Goal: Information Seeking & Learning: Check status

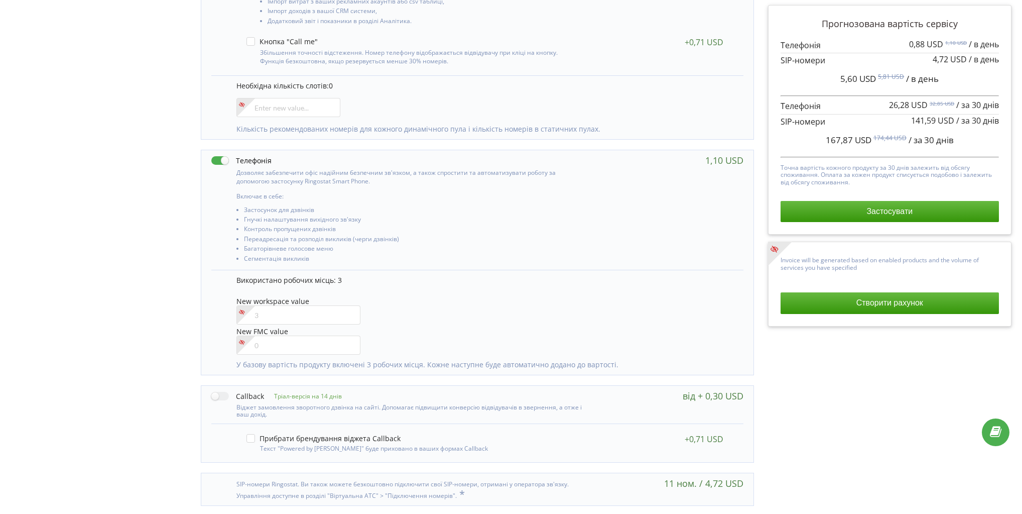
scroll to position [330, 0]
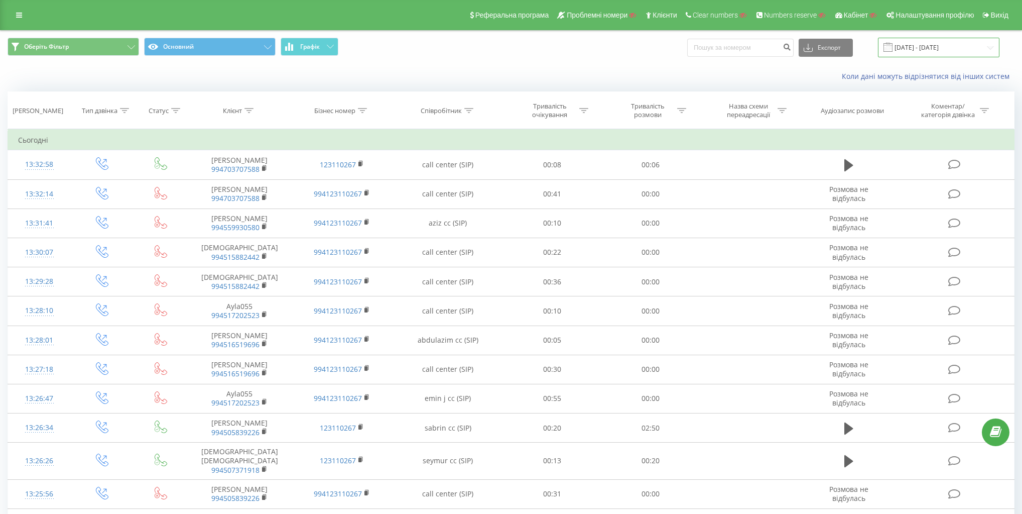
click at [944, 41] on input "[DATE] - [DATE]" at bounding box center [939, 48] width 122 height 20
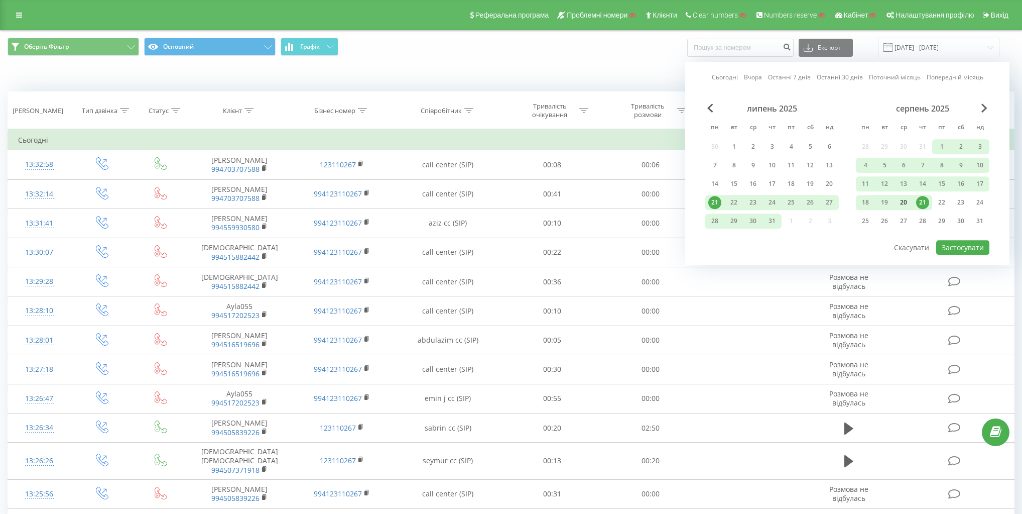
click at [907, 196] on div "20" at bounding box center [903, 202] width 13 height 13
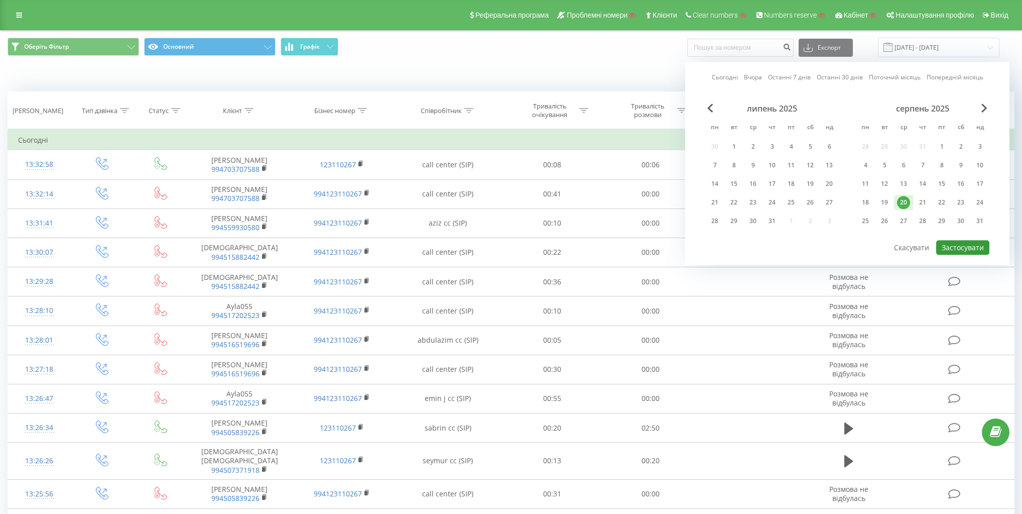
click at [964, 243] on button "Застосувати" at bounding box center [962, 247] width 53 height 15
type input "20.08.2025 - 20.08.2025"
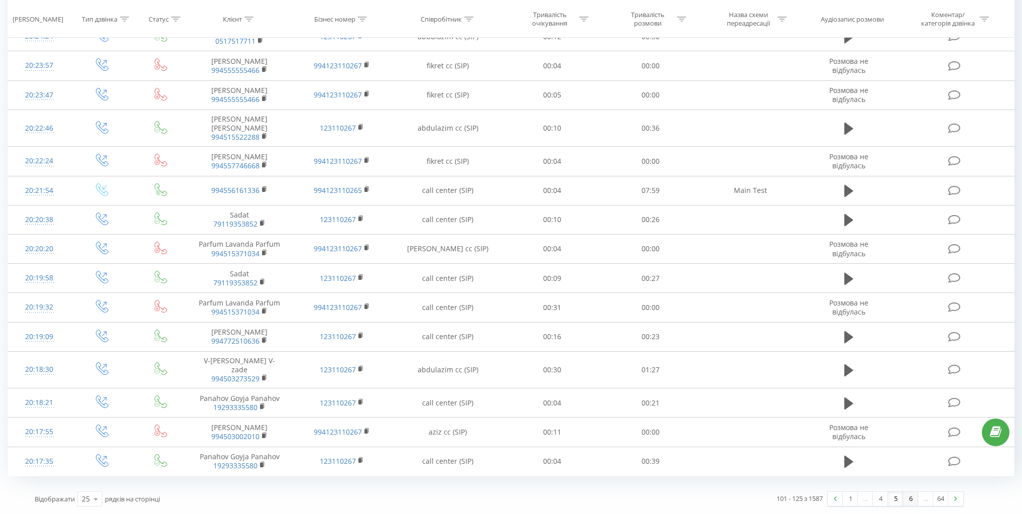
click at [906, 501] on link "6" at bounding box center [910, 499] width 15 height 14
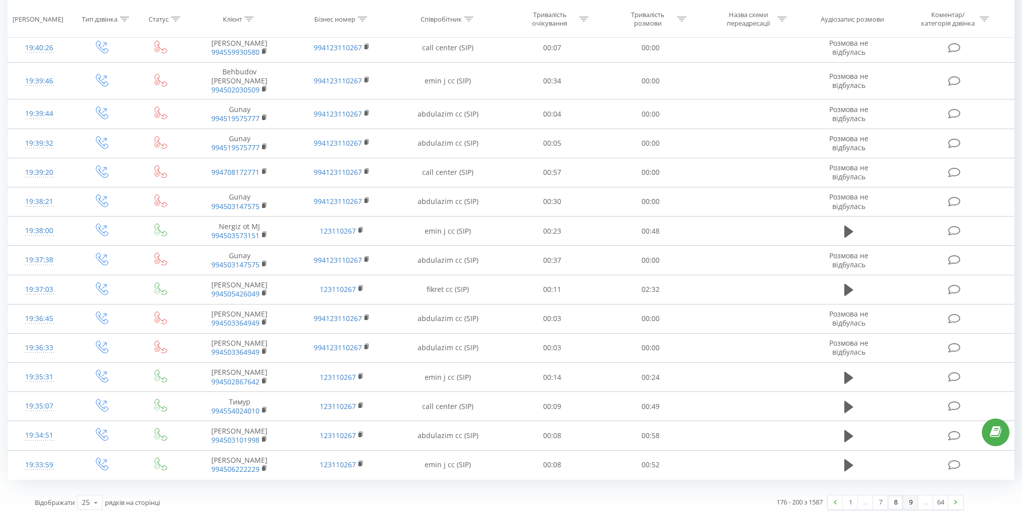
click at [914, 498] on link "9" at bounding box center [910, 502] width 15 height 14
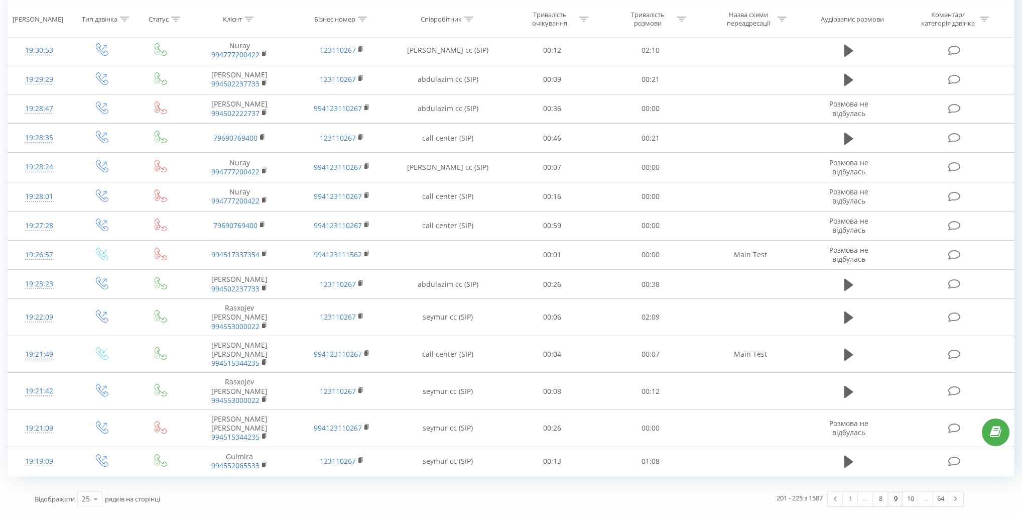
click at [914, 499] on link "10" at bounding box center [910, 499] width 15 height 14
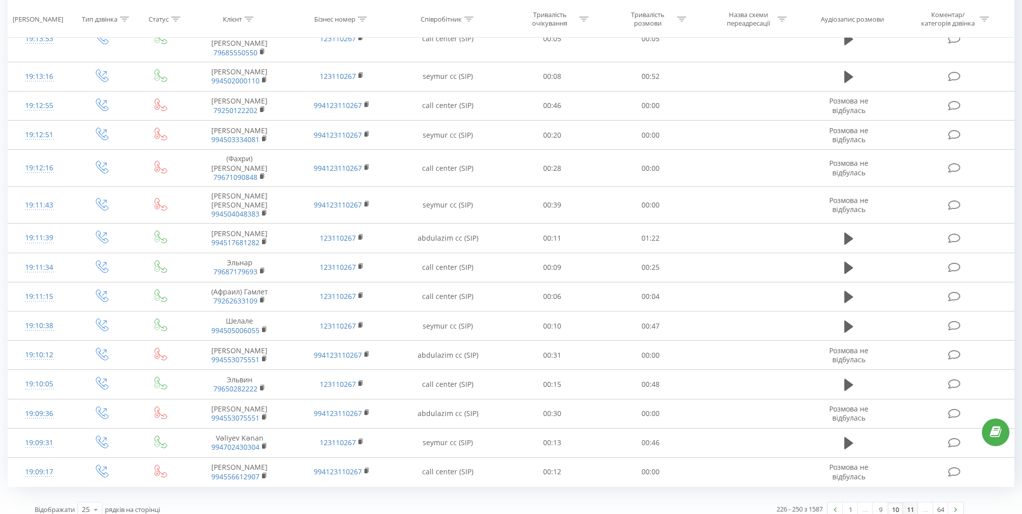
click at [913, 502] on link "11" at bounding box center [910, 509] width 15 height 14
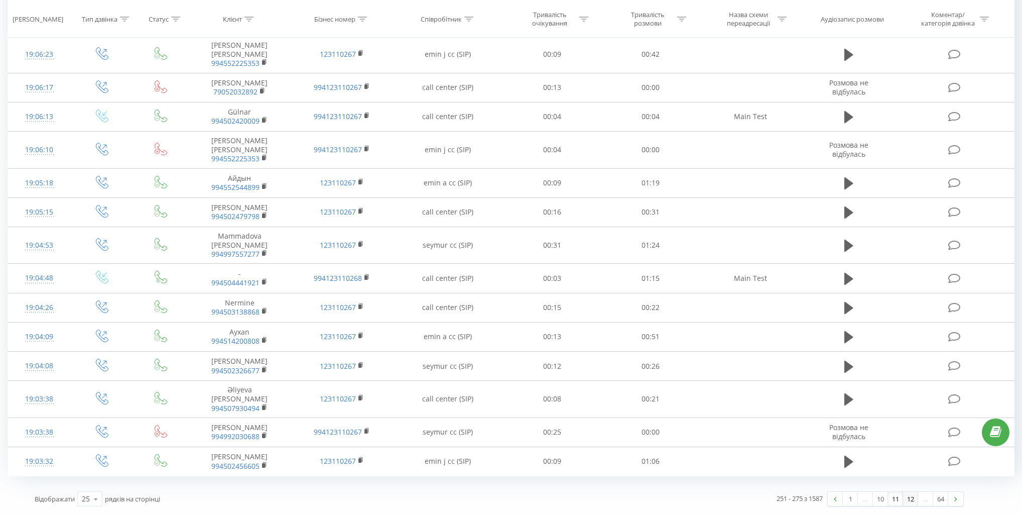
click at [913, 500] on link "12" at bounding box center [910, 499] width 15 height 14
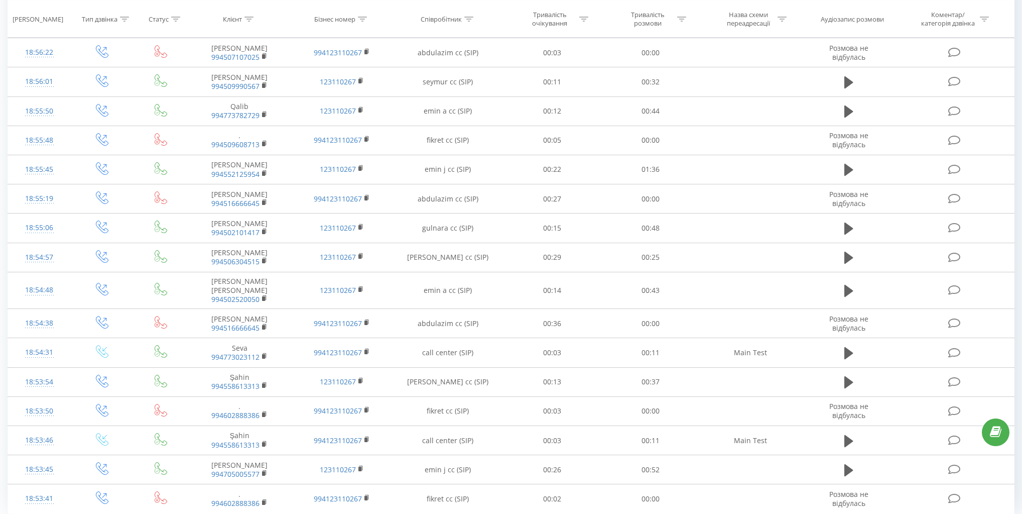
scroll to position [425, 0]
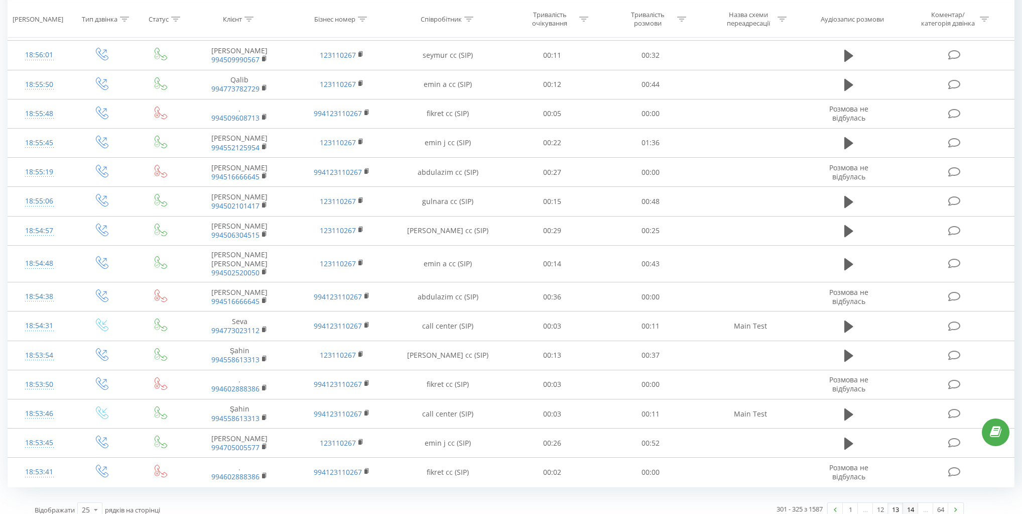
click at [913, 503] on link "14" at bounding box center [910, 510] width 15 height 14
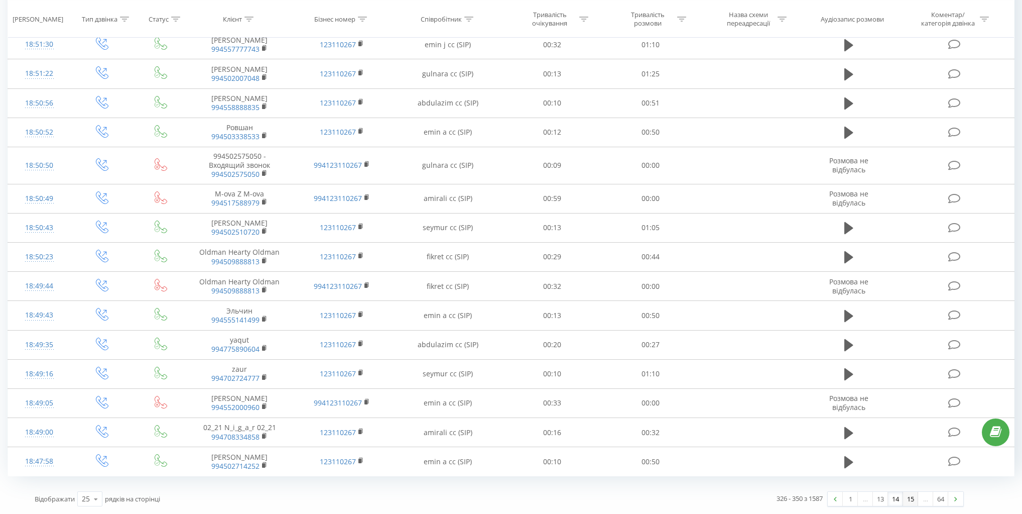
click at [913, 503] on link "15" at bounding box center [910, 499] width 15 height 14
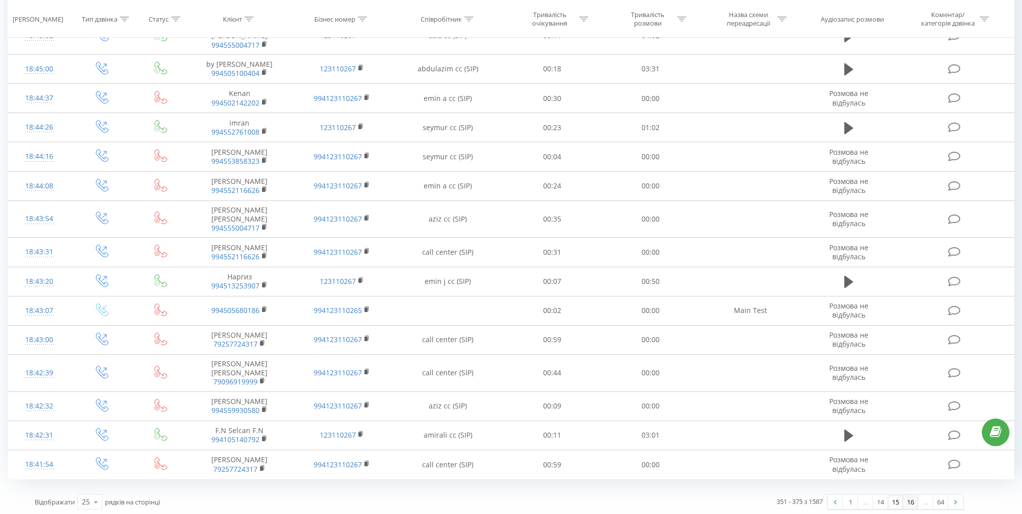
click at [913, 503] on link "16" at bounding box center [910, 502] width 15 height 14
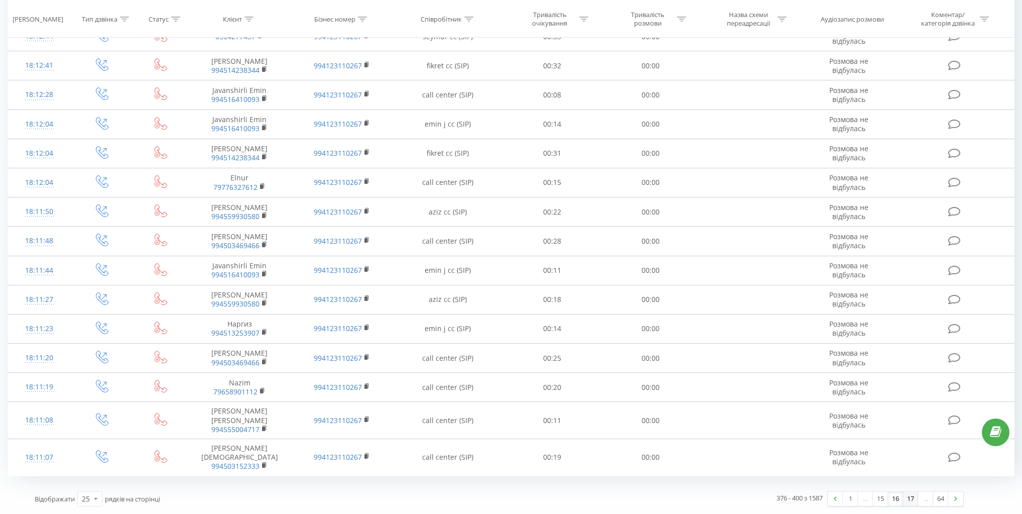
click at [913, 503] on link "17" at bounding box center [910, 499] width 15 height 14
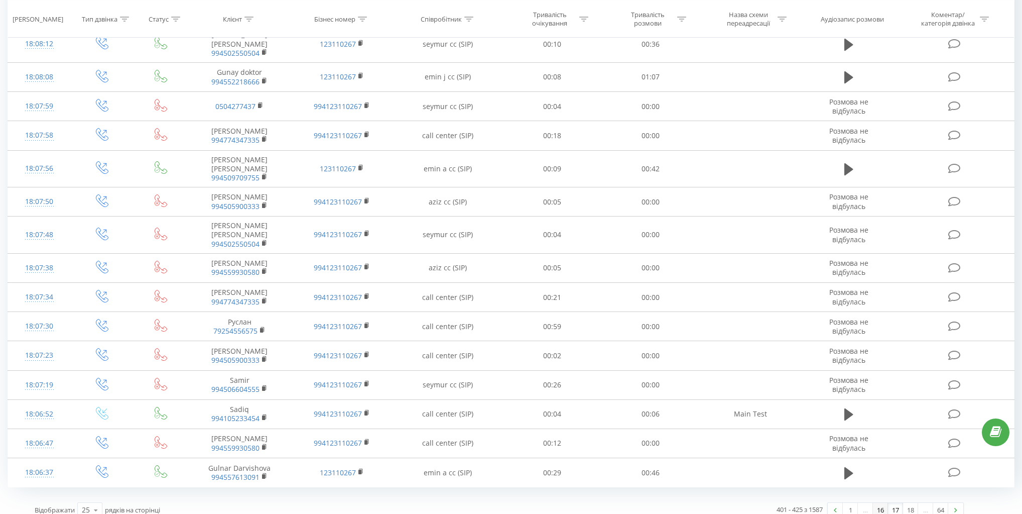
click at [878, 503] on link "16" at bounding box center [880, 510] width 15 height 14
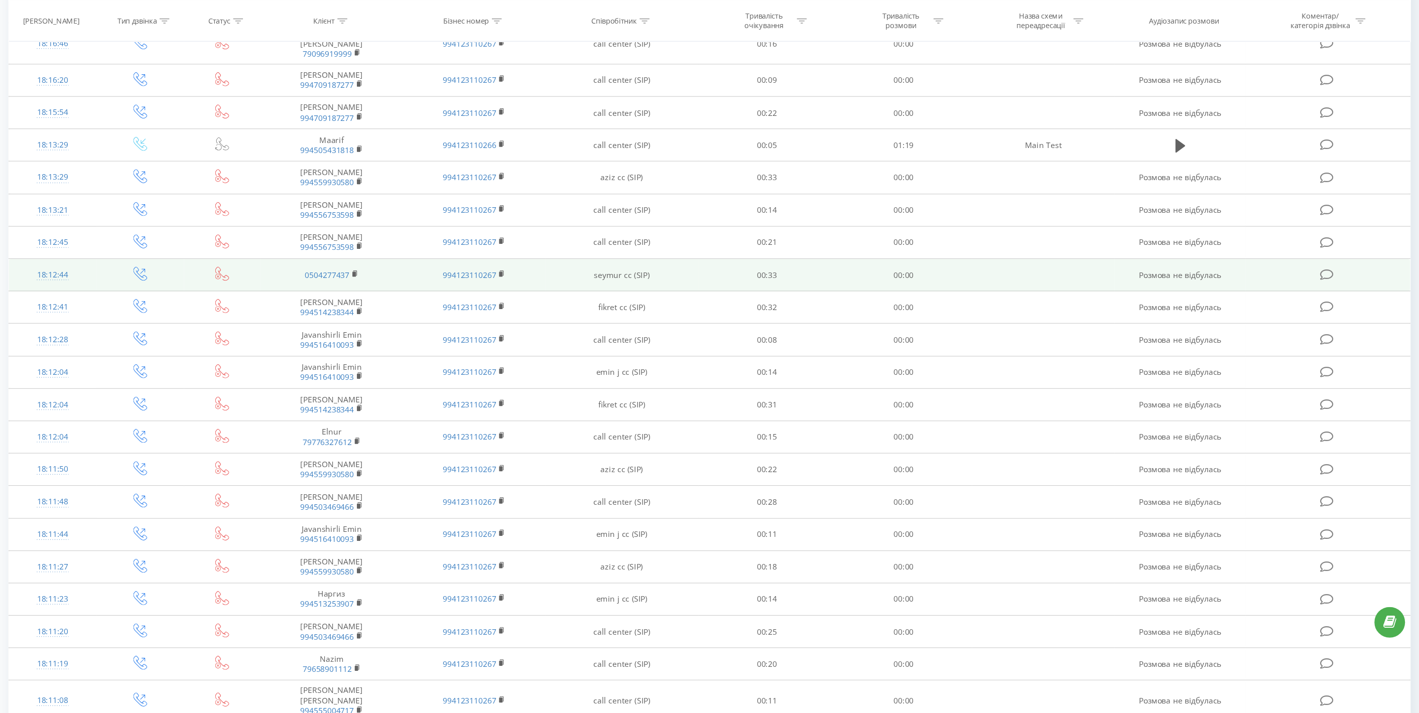
scroll to position [206, 0]
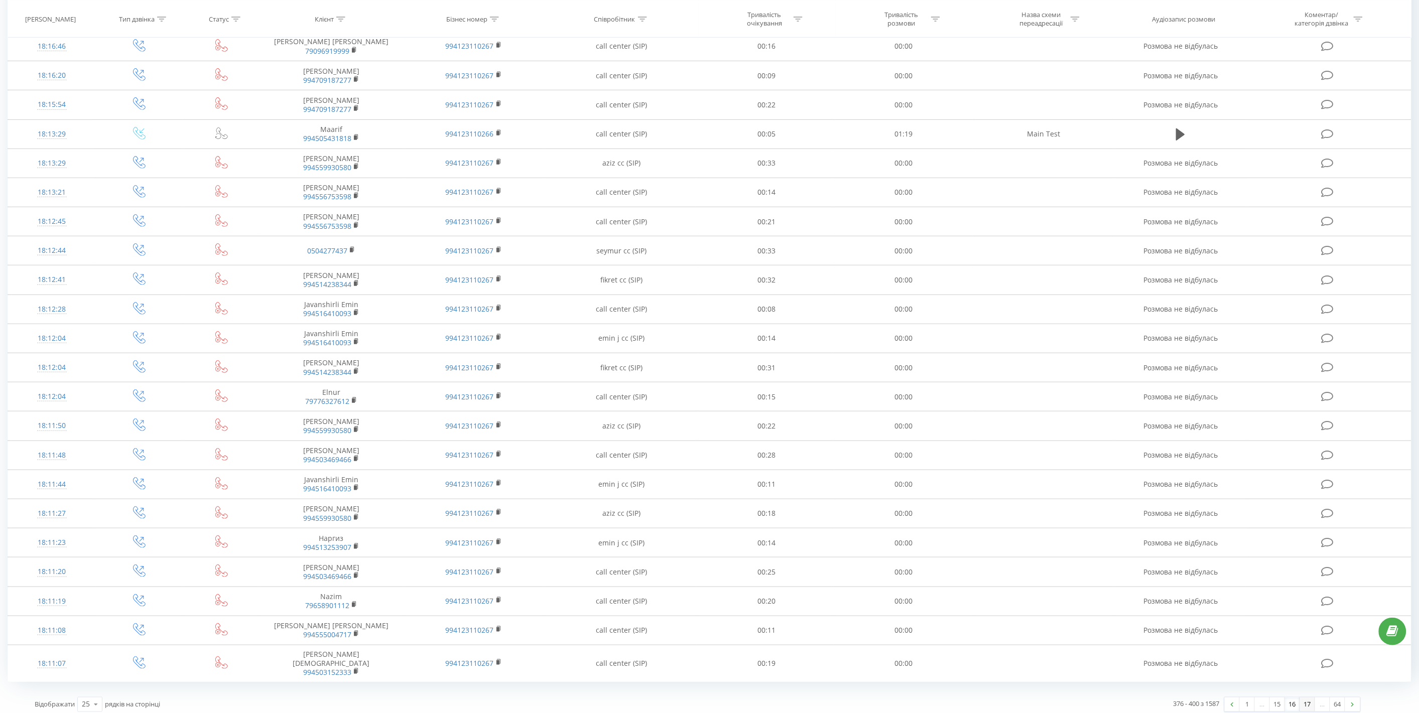
click at [1028, 513] on link "17" at bounding box center [1307, 705] width 15 height 14
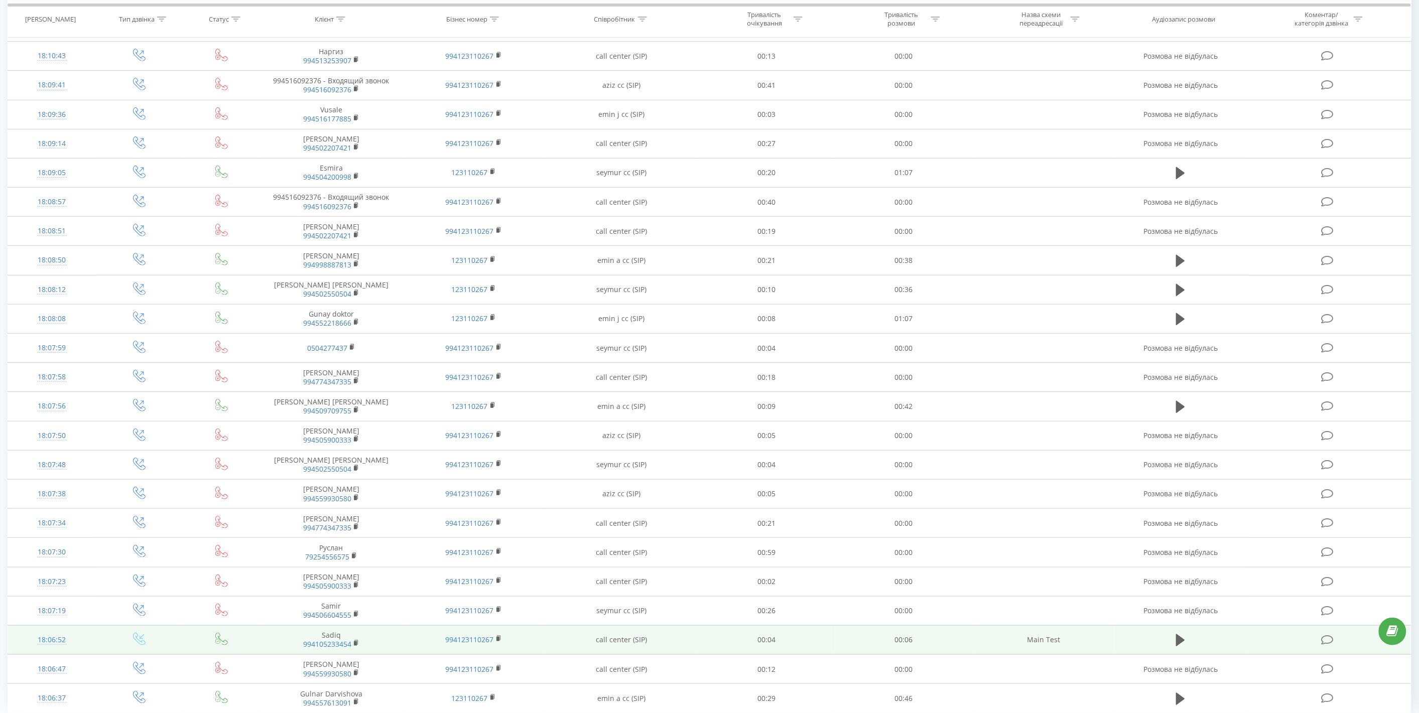
scroll to position [206, 0]
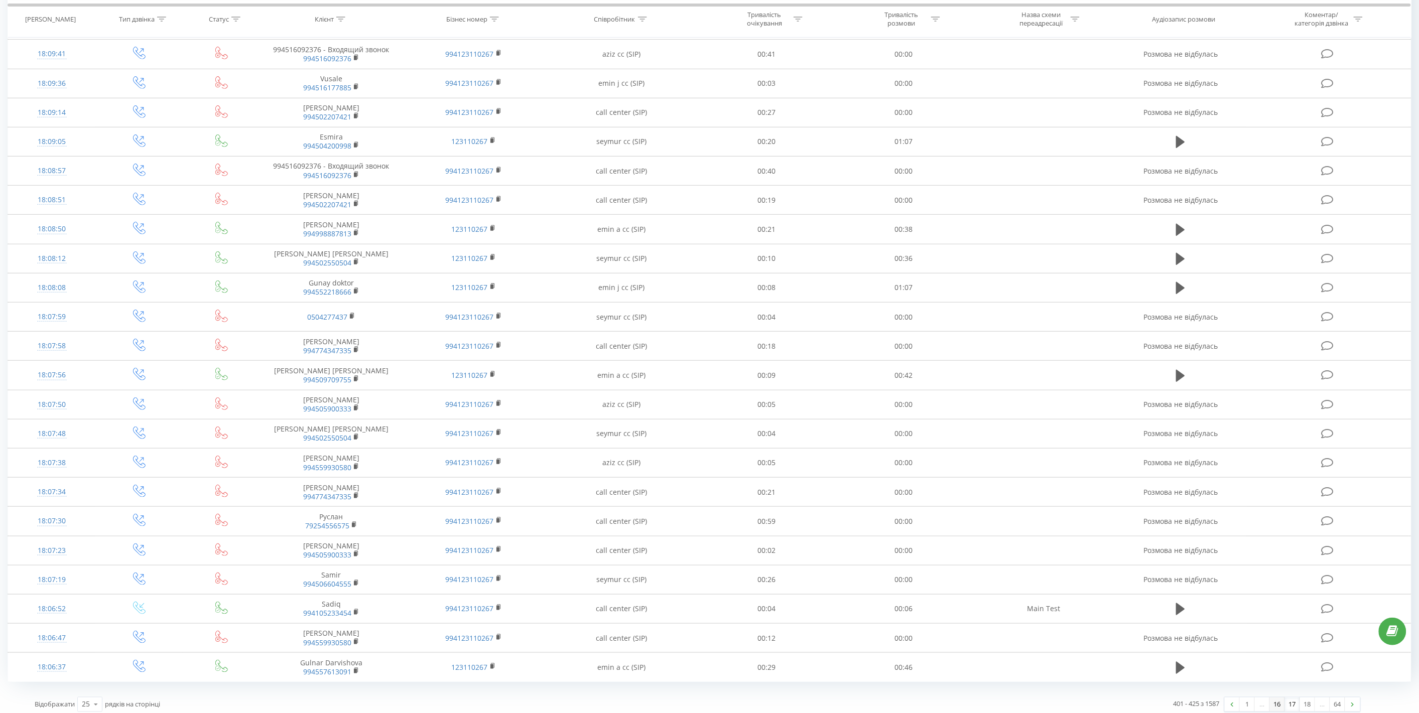
click at [1028, 513] on link "16" at bounding box center [1277, 705] width 15 height 14
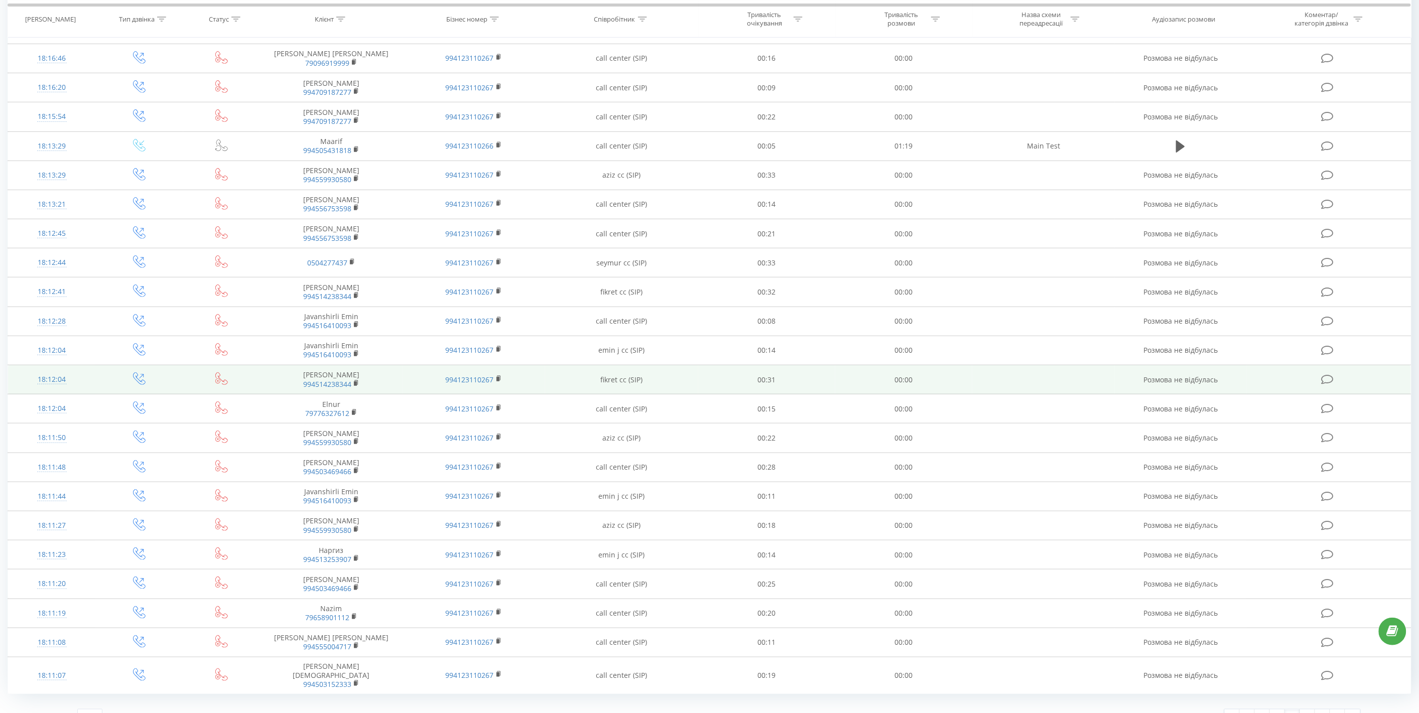
scroll to position [206, 0]
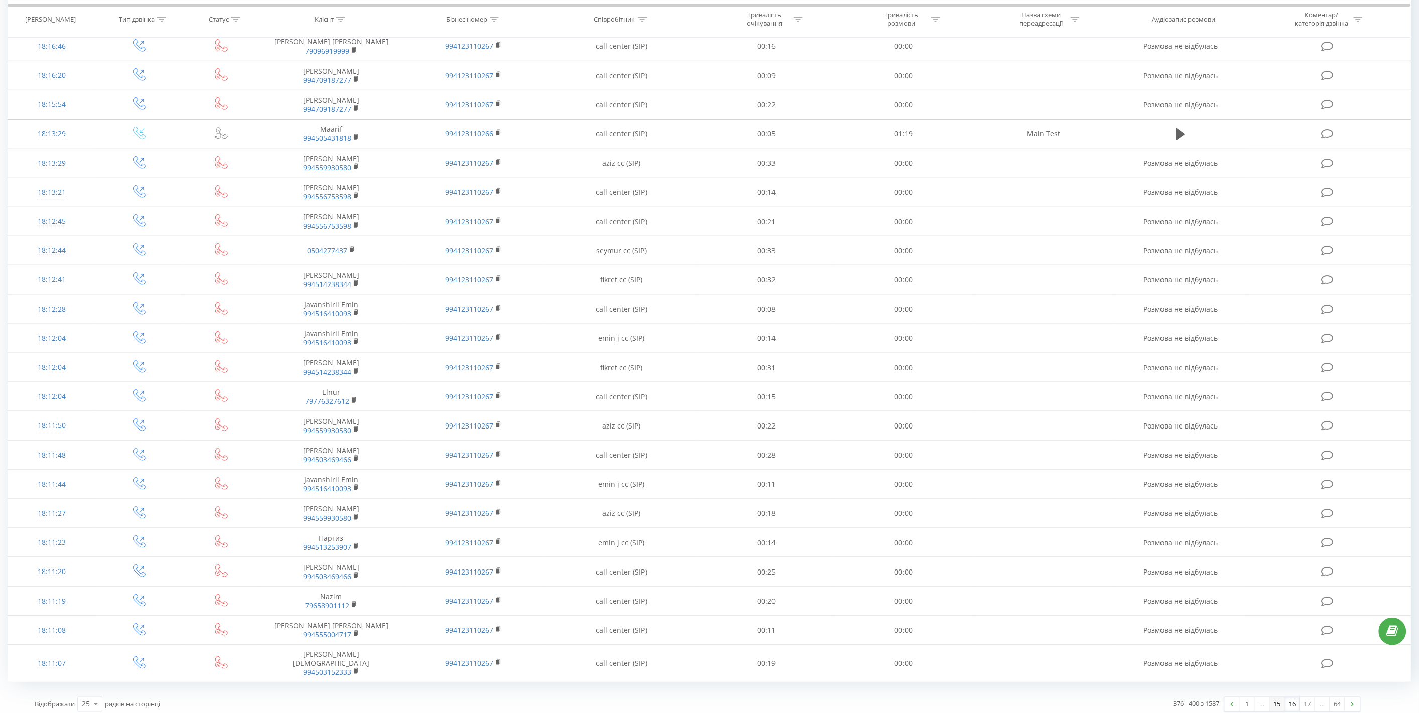
click at [1028, 513] on link "15" at bounding box center [1277, 705] width 15 height 14
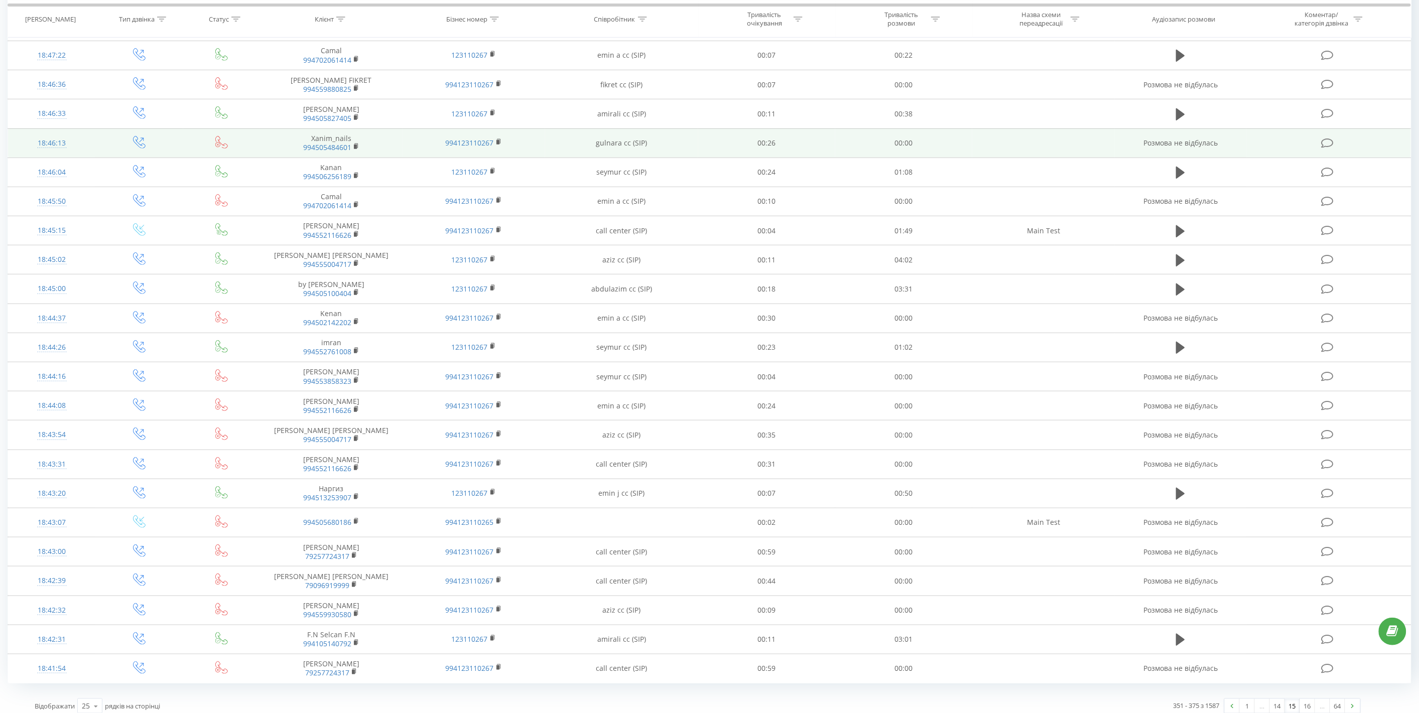
scroll to position [206, 0]
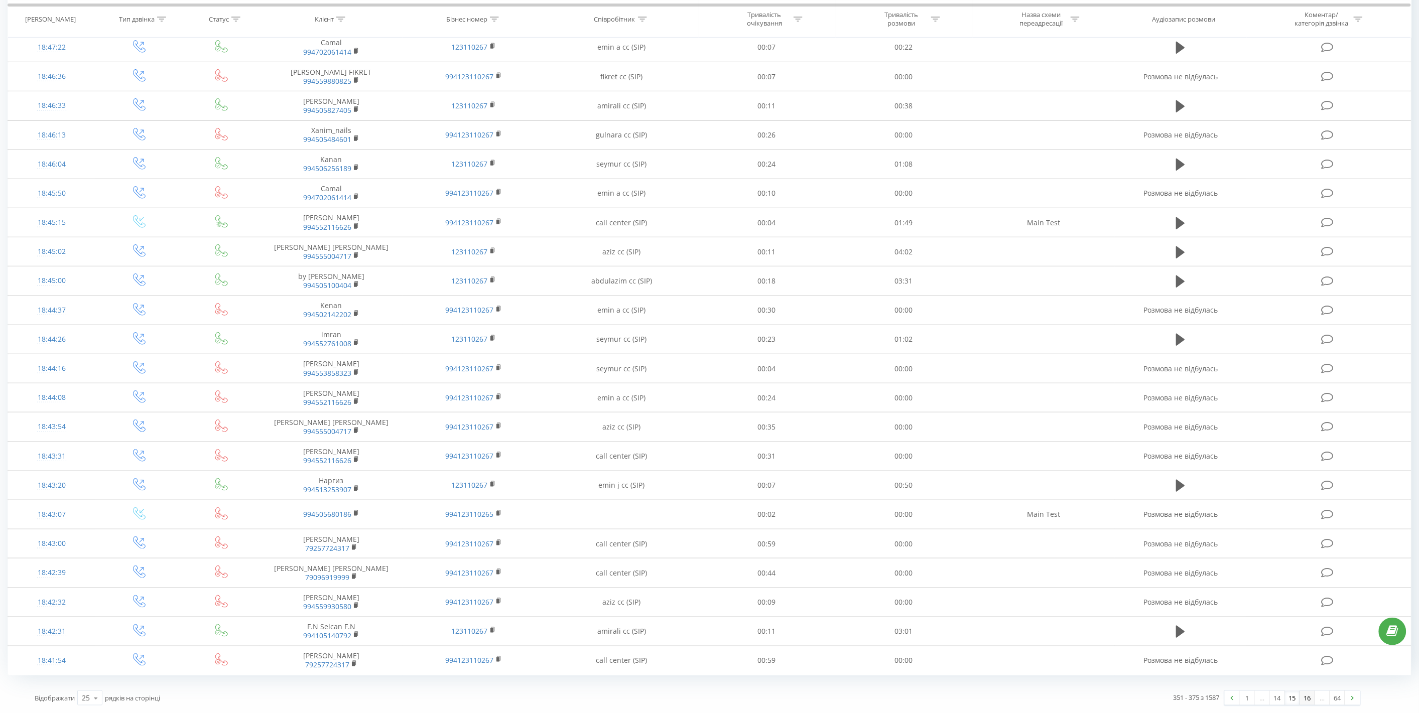
click at [1028, 513] on link "16" at bounding box center [1307, 698] width 15 height 14
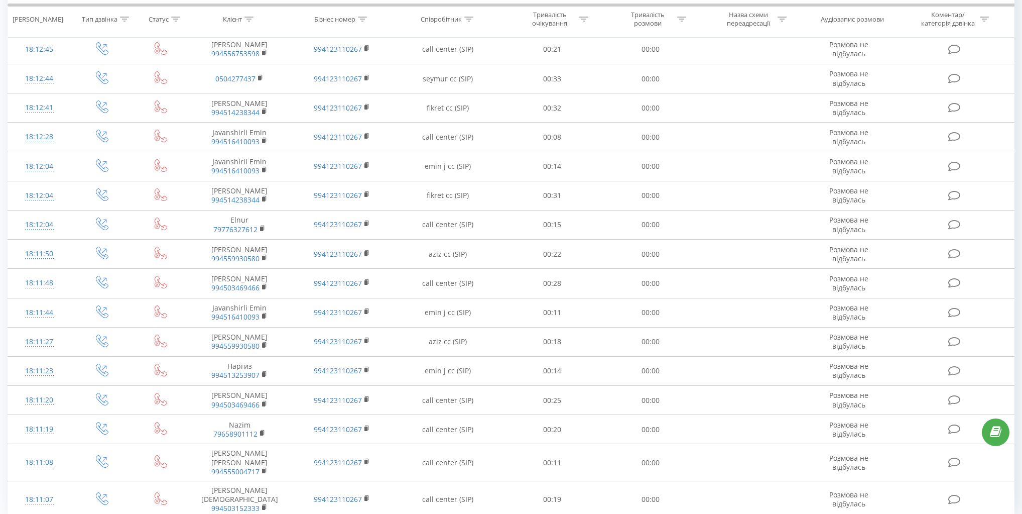
scroll to position [407, 0]
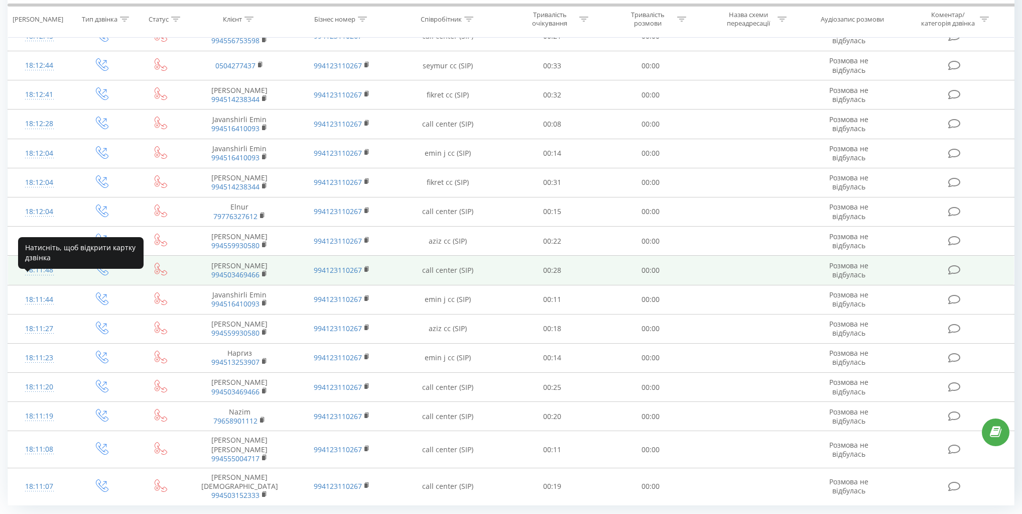
click at [39, 280] on div "18:11:48" at bounding box center [39, 270] width 43 height 20
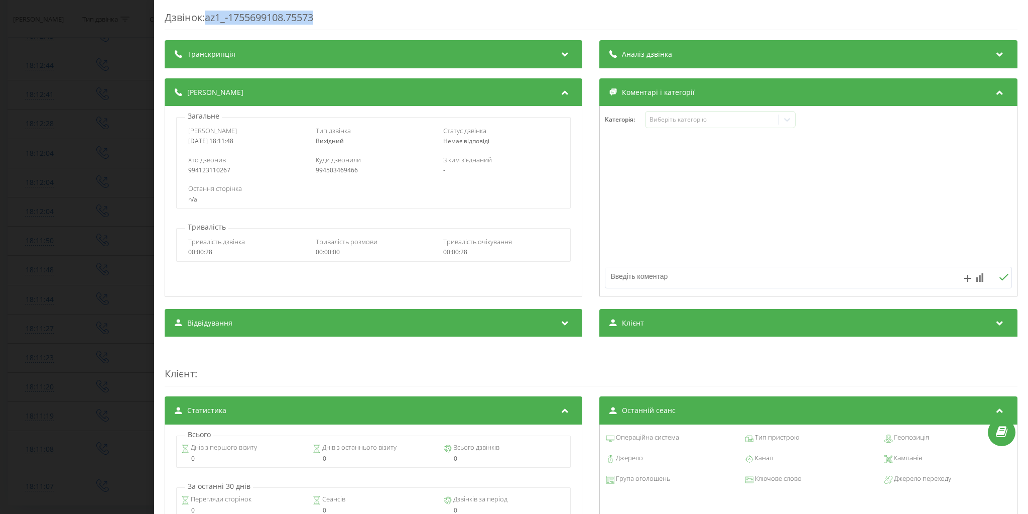
drag, startPoint x: 207, startPoint y: 18, endPoint x: 354, endPoint y: 8, distance: 146.9
click at [383, 20] on div "Дзвінок : az1_-1755699108.75573" at bounding box center [591, 21] width 853 height 20
copy div "az1_-1755699108.75573"
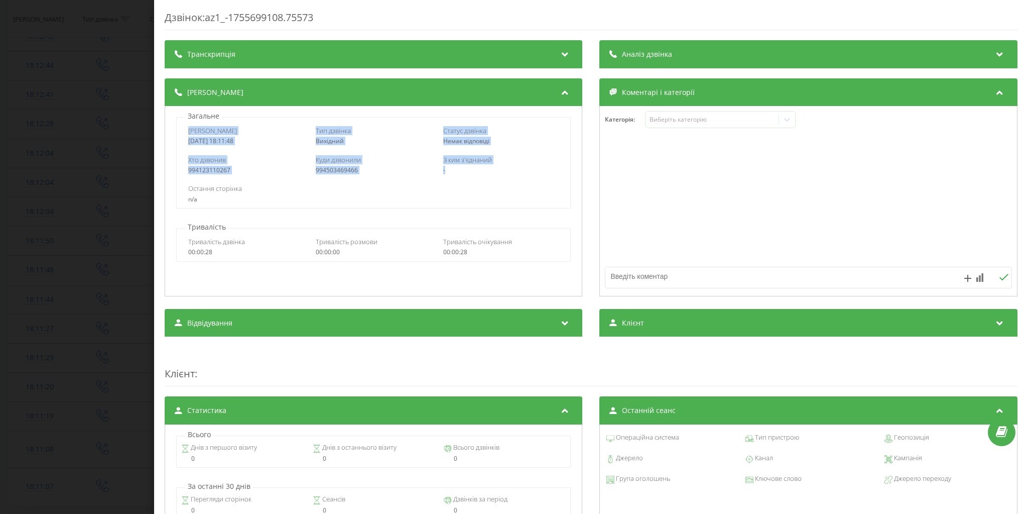
drag, startPoint x: 188, startPoint y: 131, endPoint x: 506, endPoint y: 169, distance: 320.2
click at [506, 169] on div "Дата дзвінка 2025-08-20 18:11:48 Тип дзвінка Вихідний Статус дзвінка Немає відп…" at bounding box center [373, 162] width 395 height 91
copy div "Дата дзвінка 2025-08-20 18:11:48 Тип дзвінка Вихідний Статус дзвінка Немає відп…"
click at [121, 143] on div "Дзвінок : az1_-1755699108.75573 Транскрипція Для AI-аналізу майбутніх дзвінків …" at bounding box center [514, 257] width 1028 height 514
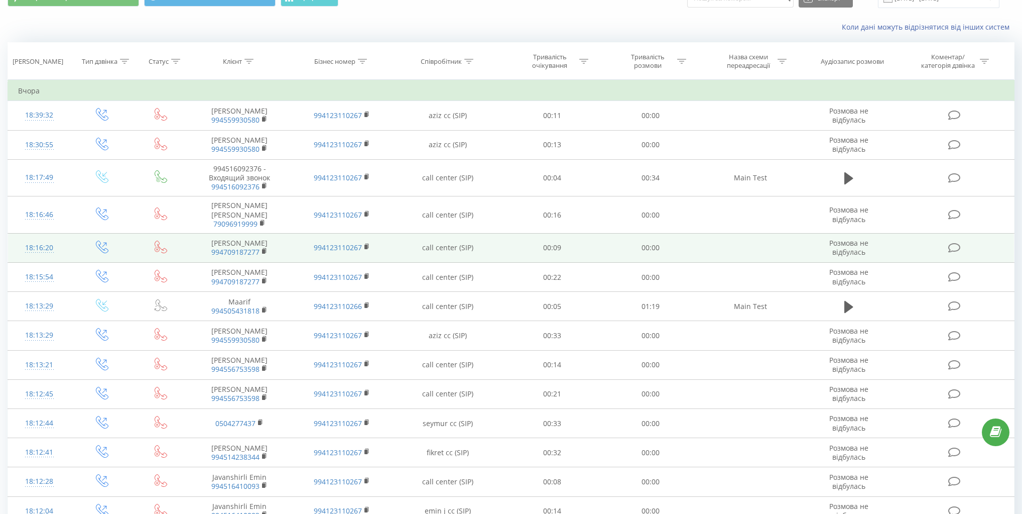
scroll to position [45, 0]
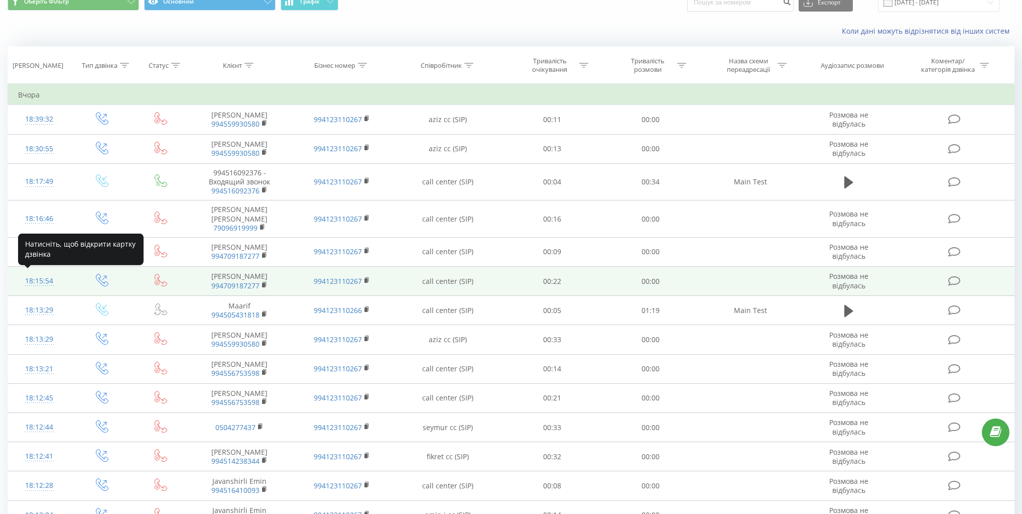
click at [45, 280] on div "18:15:54" at bounding box center [39, 281] width 43 height 20
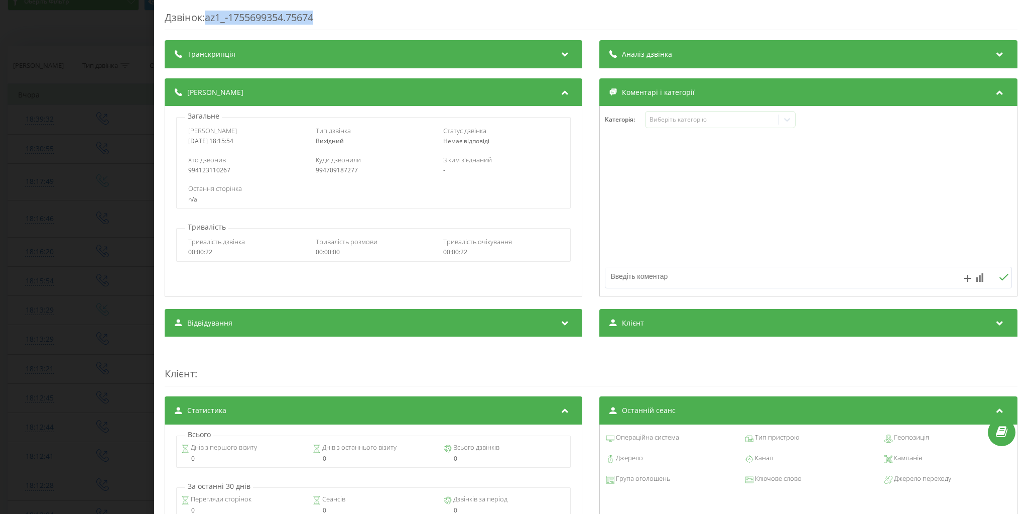
drag, startPoint x: 207, startPoint y: 15, endPoint x: 357, endPoint y: 15, distance: 150.6
click at [357, 14] on div "Дзвінок : az1_-1755699354.75674" at bounding box center [591, 21] width 853 height 20
copy div "az1_-1755699354.75674"
drag, startPoint x: 191, startPoint y: 130, endPoint x: 210, endPoint y: 132, distance: 19.7
click at [210, 132] on span "Дата дзвінка" at bounding box center [212, 130] width 49 height 9
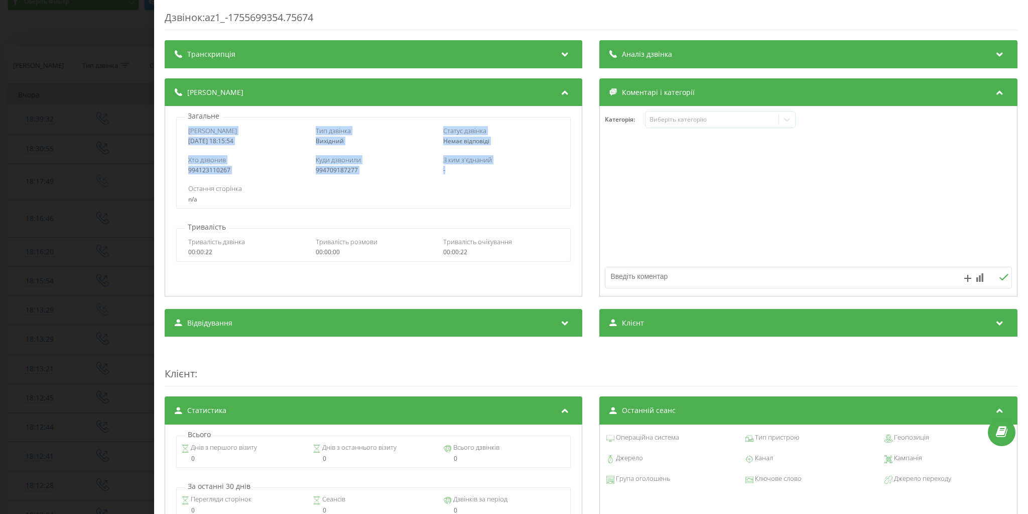
drag, startPoint x: 188, startPoint y: 131, endPoint x: 500, endPoint y: 179, distance: 315.5
click at [500, 179] on div "Дата дзвінка 2025-08-20 18:15:54 Тип дзвінка Вихідний Статус дзвінка Немає відп…" at bounding box center [373, 162] width 395 height 91
copy div "Дата дзвінка 2025-08-20 18:15:54 Тип дзвінка Вихідний Статус дзвінка Немає відп…"
click at [71, 215] on div "Дзвінок : az1_-1755699354.75674 Транскрипція Для AI-аналізу майбутніх дзвінків …" at bounding box center [514, 257] width 1028 height 514
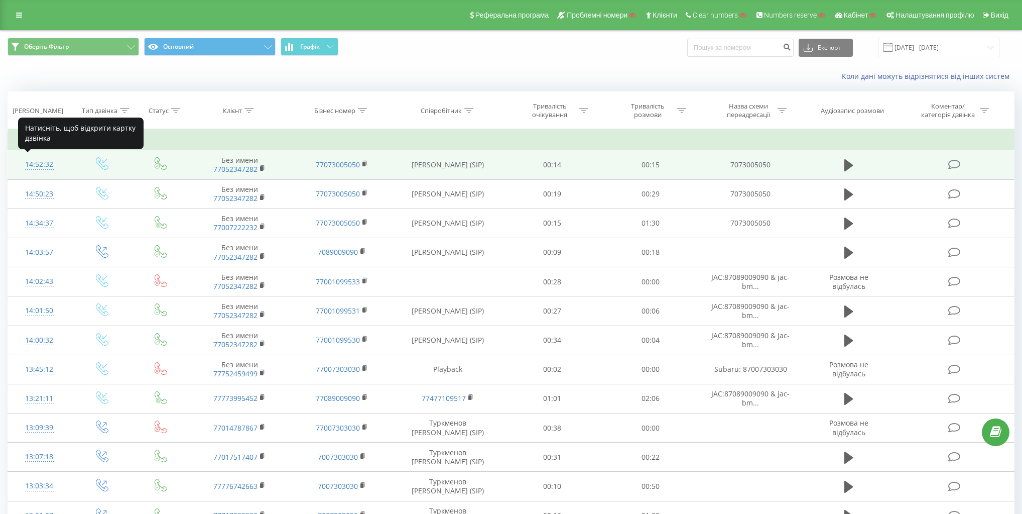
click at [37, 165] on div "14:52:32" at bounding box center [39, 165] width 43 height 20
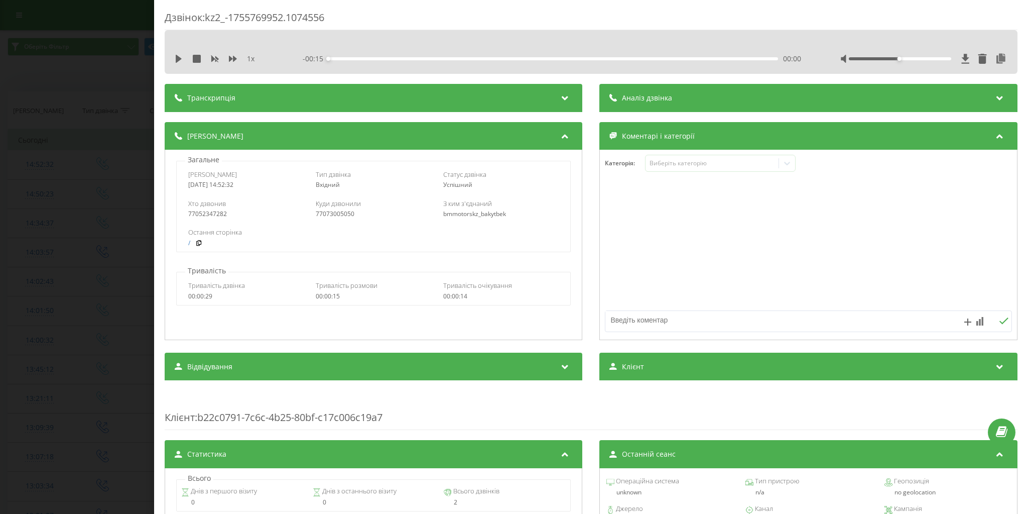
click at [33, 170] on div "Дзвінок : kz2_-1755769952.1074556 1 x - 00:15 00:00 00:00 Транскрипція Для AI-а…" at bounding box center [514, 257] width 1028 height 514
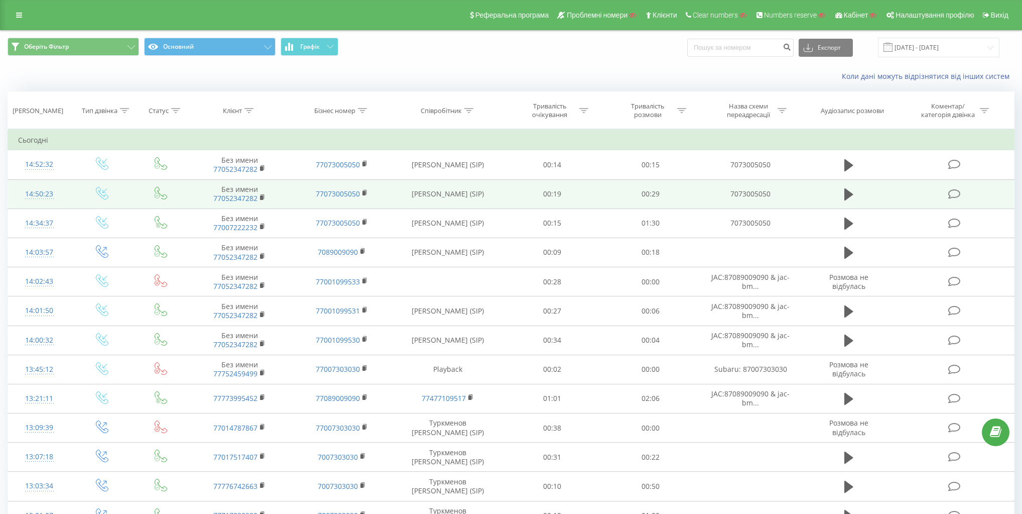
click at [42, 188] on div "14:50:23" at bounding box center [39, 194] width 43 height 20
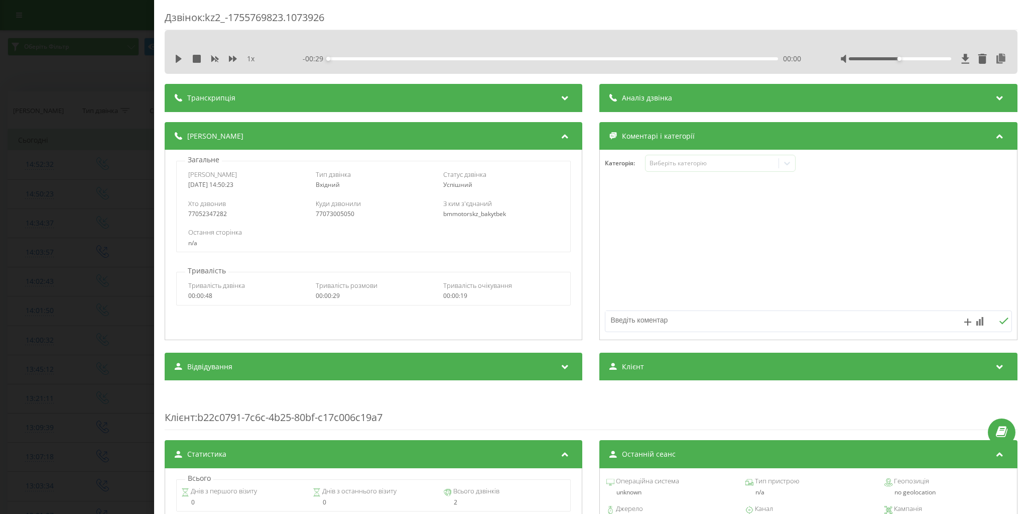
click at [41, 188] on div "Дзвінок : kz2_-1755769823.1073926 1 x - 00:29 00:00 00:00 Транскрипція Для AI-а…" at bounding box center [514, 257] width 1028 height 514
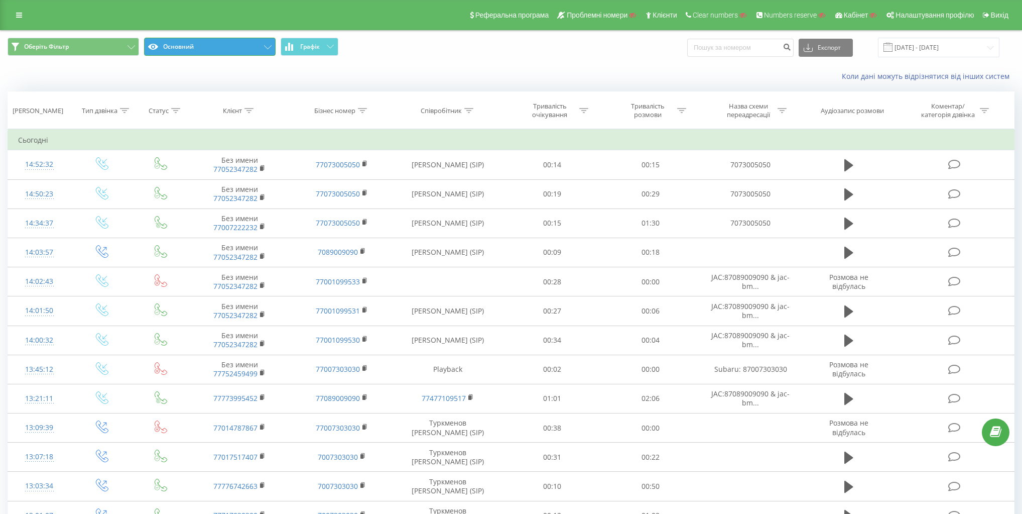
click at [230, 48] on button "Основний" at bounding box center [210, 47] width 132 height 18
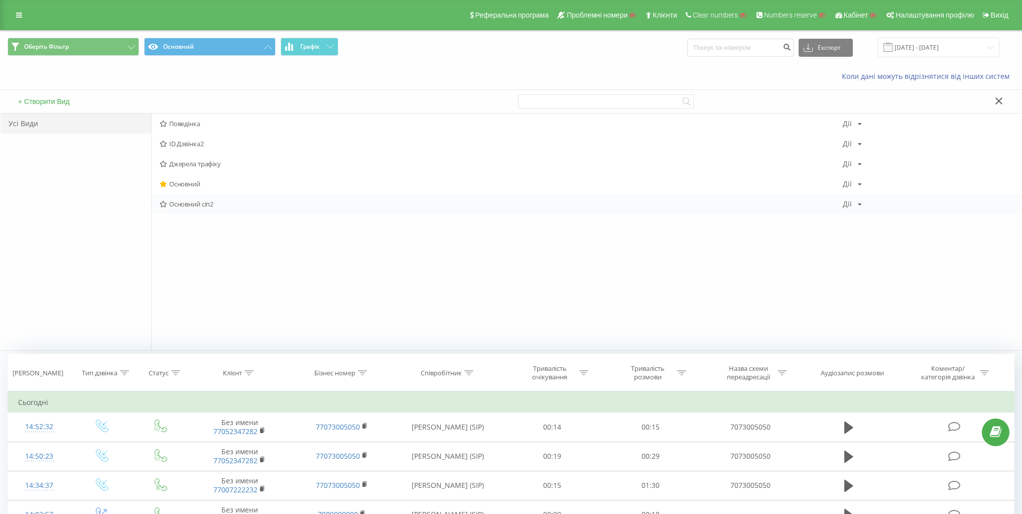
click at [194, 204] on span "Основний сіп2" at bounding box center [501, 203] width 683 height 7
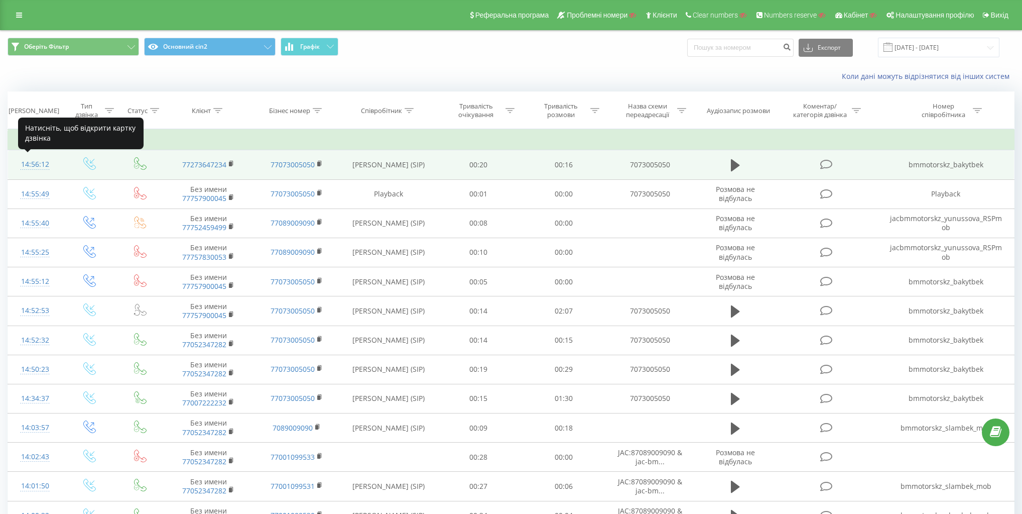
click at [28, 161] on div "14:56:12" at bounding box center [35, 165] width 34 height 20
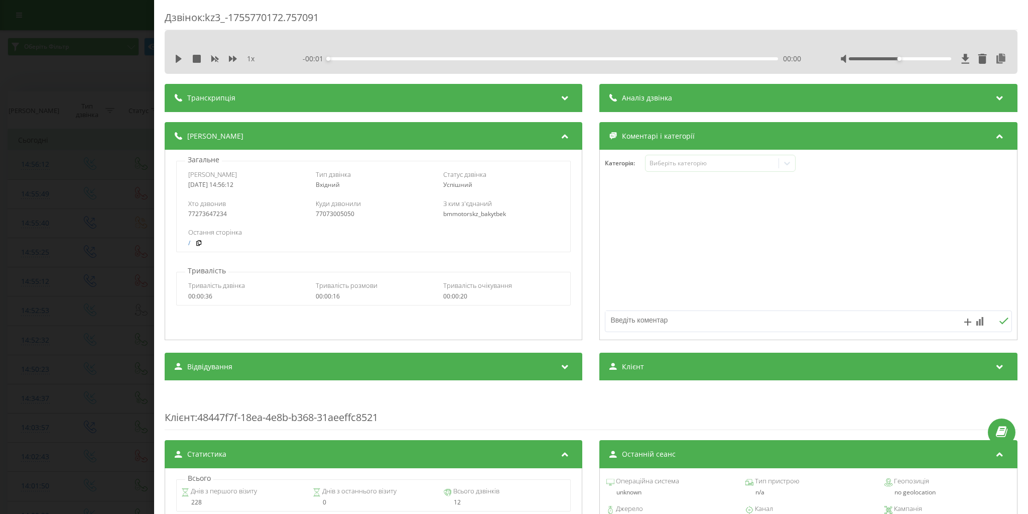
click at [28, 161] on div "Дзвінок : kz3_-1755770172.757091 1 x - 00:01 00:00 00:00 Транскрипція Для AI-ан…" at bounding box center [514, 257] width 1028 height 514
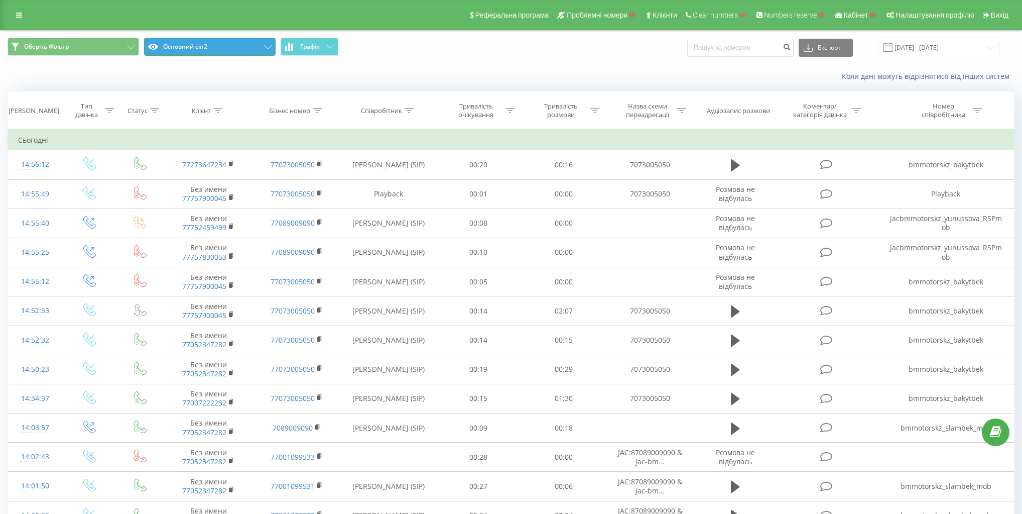
click at [216, 44] on button "Основний сіп2" at bounding box center [210, 47] width 132 height 18
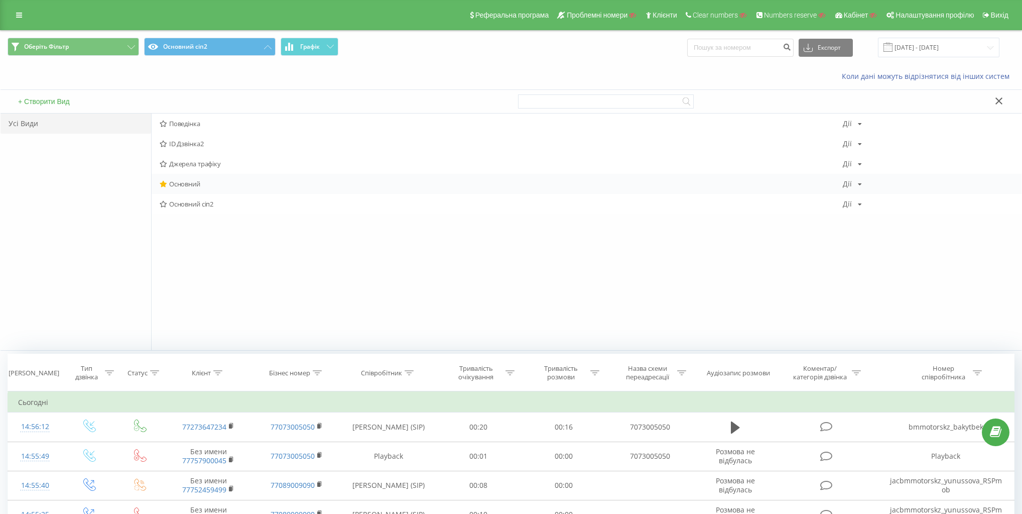
click at [186, 181] on span "Основний" at bounding box center [501, 183] width 683 height 7
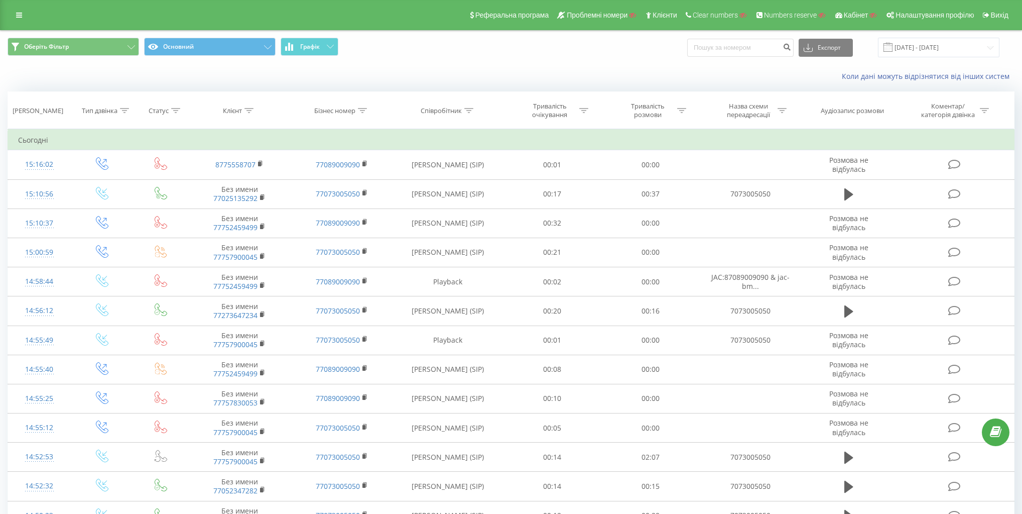
click at [756, 111] on div "Назва схеми переадресації" at bounding box center [748, 110] width 54 height 17
click at [741, 181] on input "text" at bounding box center [751, 183] width 88 height 18
paste input "MG:87073959595"
type input "MG:87073959595"
click at [777, 197] on span "OK" at bounding box center [772, 202] width 28 height 16
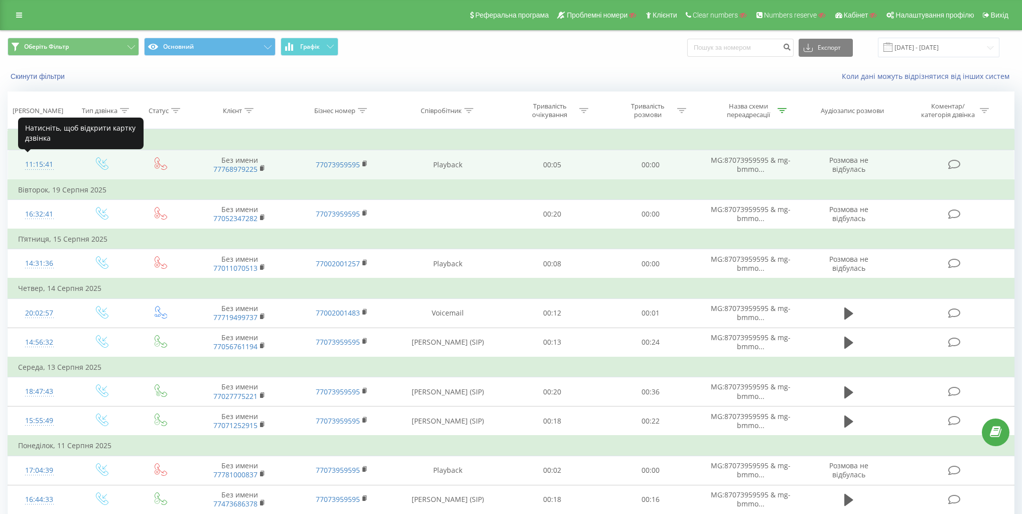
click at [40, 162] on div "11:15:41" at bounding box center [39, 165] width 43 height 20
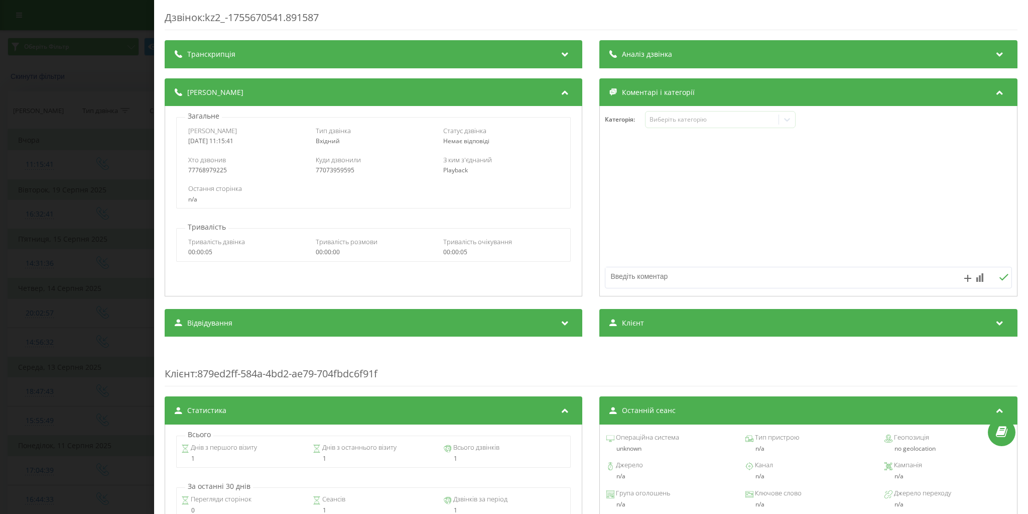
click at [334, 172] on div "77073959595" at bounding box center [374, 170] width 116 height 7
copy div "77073959595"
click at [49, 83] on div "Дзвінок : kz2_-1755670541.891587 Транскрипція Для AI-аналізу майбутніх дзвінків…" at bounding box center [514, 257] width 1028 height 514
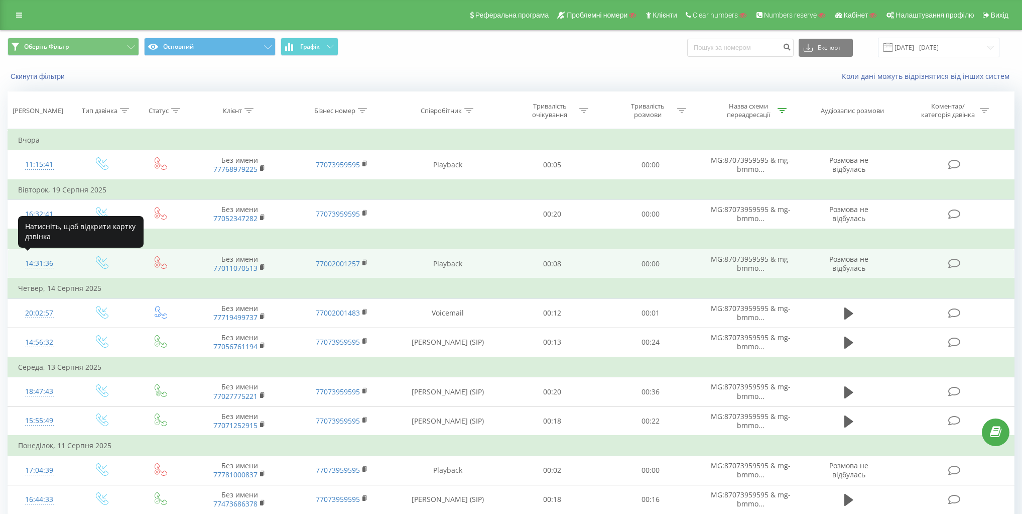
click at [35, 263] on div "14:31:36" at bounding box center [39, 264] width 43 height 20
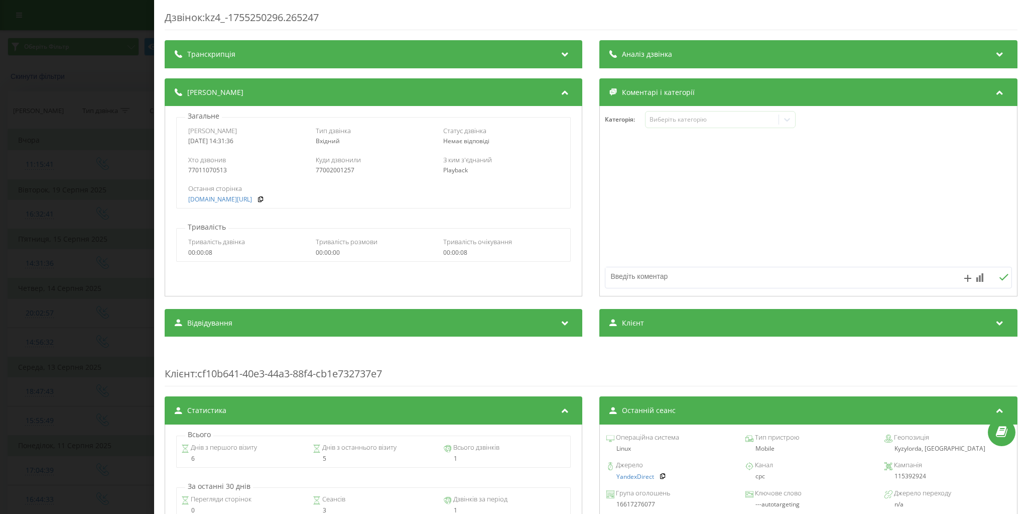
click at [331, 171] on div "77002001257" at bounding box center [374, 170] width 116 height 7
copy div "77002001257"
click at [76, 110] on div "Дзвінок : kz4_-1755250296.265247 Транскрипція Для AI-аналізу майбутніх дзвінків…" at bounding box center [514, 257] width 1028 height 514
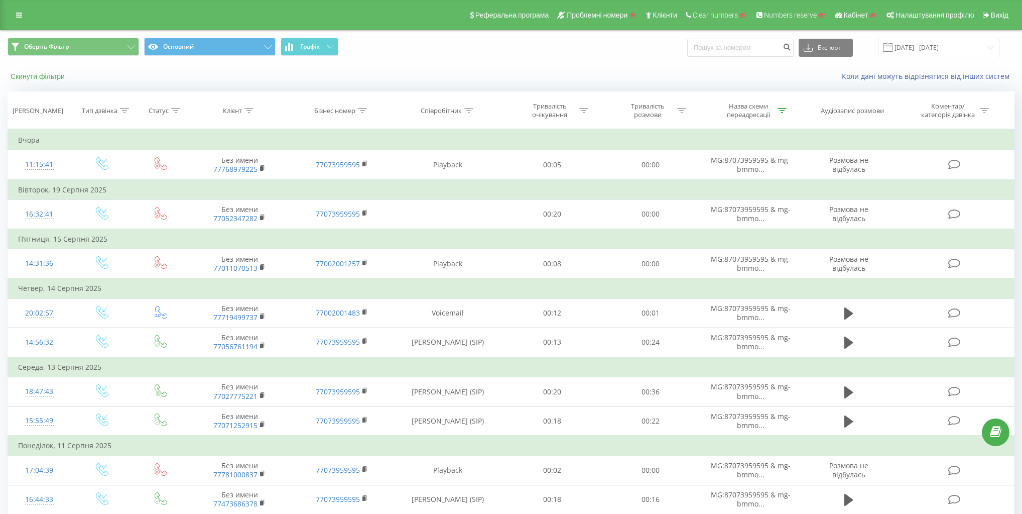
click at [36, 78] on button "Скинути фільтри" at bounding box center [39, 76] width 62 height 9
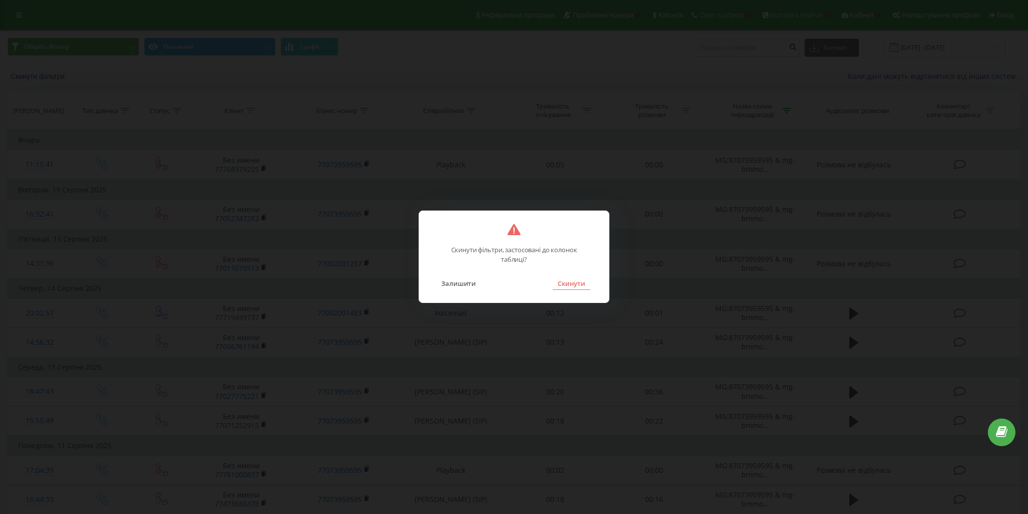
click at [576, 285] on button "Скинути" at bounding box center [572, 283] width 38 height 13
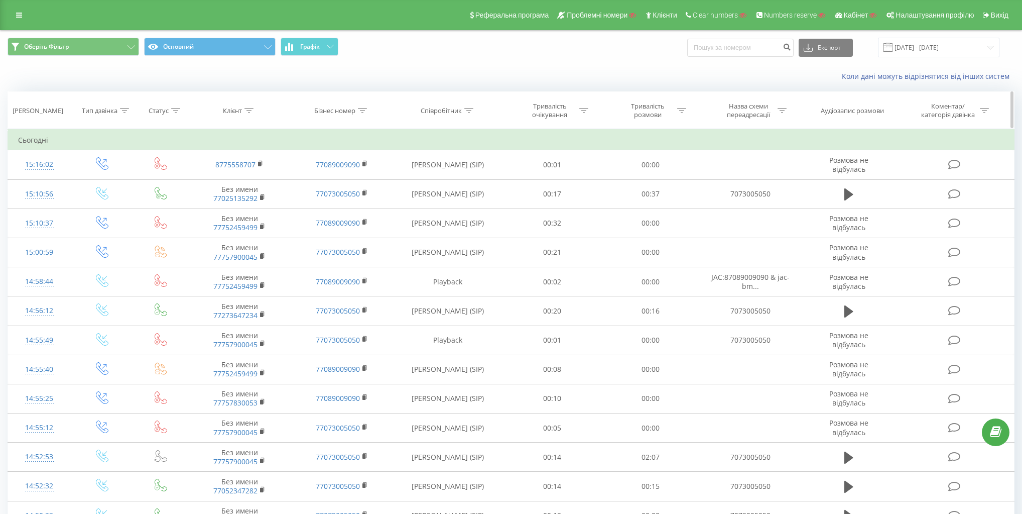
click at [348, 113] on div "Бізнес номер" at bounding box center [334, 110] width 41 height 9
click at [365, 174] on input "text" at bounding box center [342, 183] width 88 height 18
paste input "77000670510"
type input "77000670510"
click at [359, 204] on span "OK" at bounding box center [363, 202] width 28 height 16
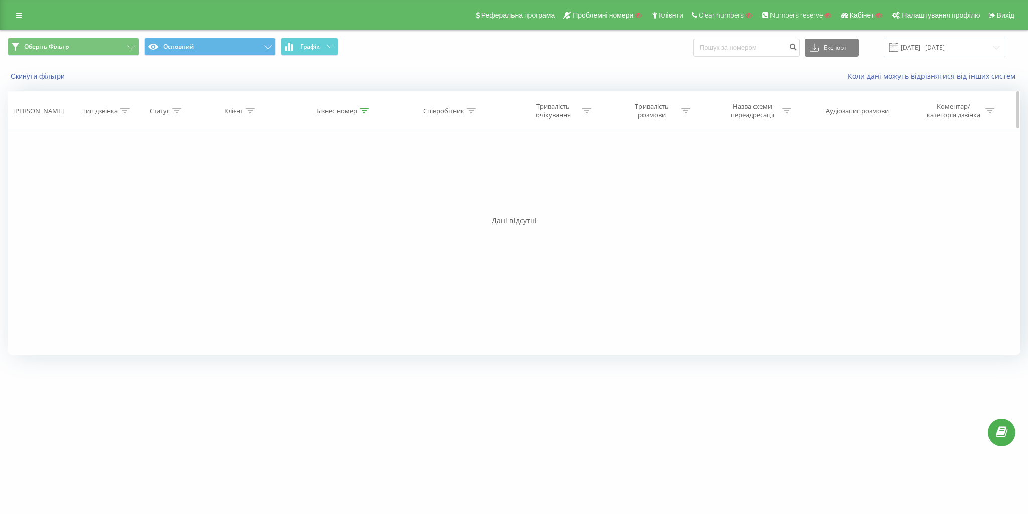
click at [337, 111] on div "Бізнес номер" at bounding box center [336, 110] width 41 height 9
click at [323, 203] on button "Скасувати" at bounding box center [321, 202] width 43 height 13
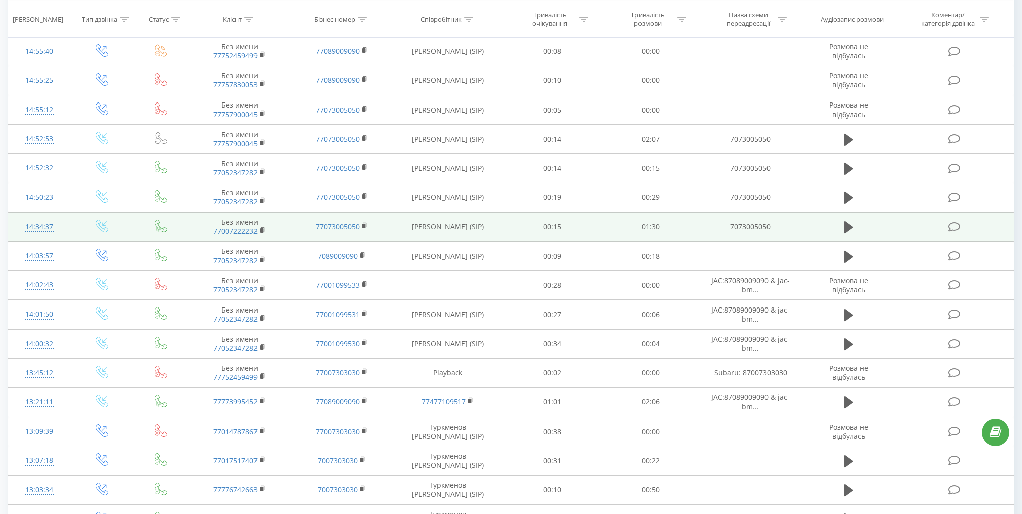
scroll to position [321, 0]
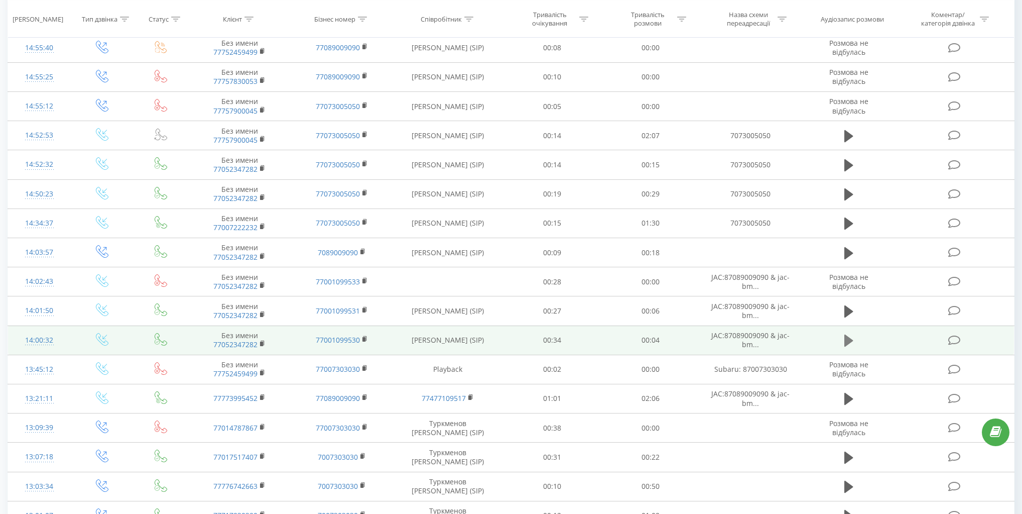
click at [849, 335] on icon at bounding box center [848, 340] width 9 height 12
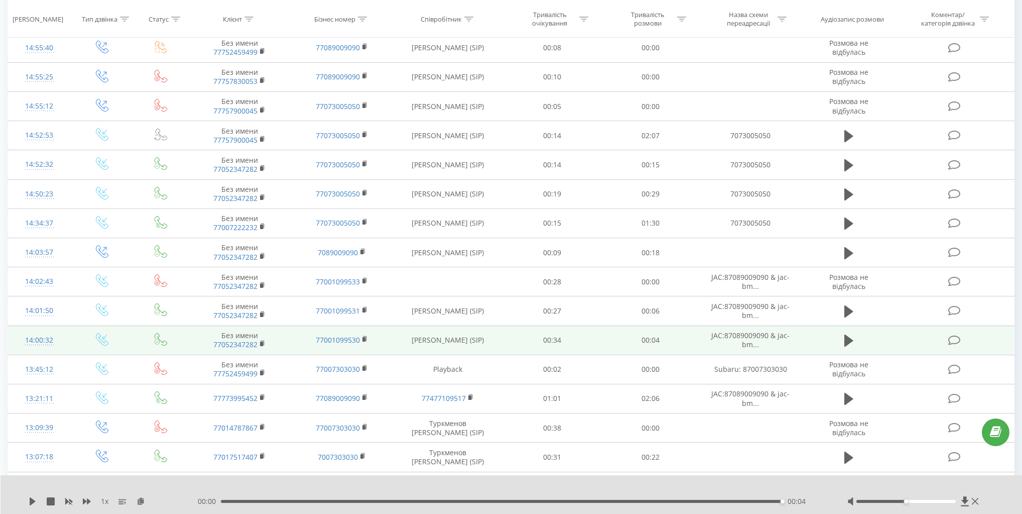
click at [225, 501] on div "00:04" at bounding box center [502, 501] width 562 height 3
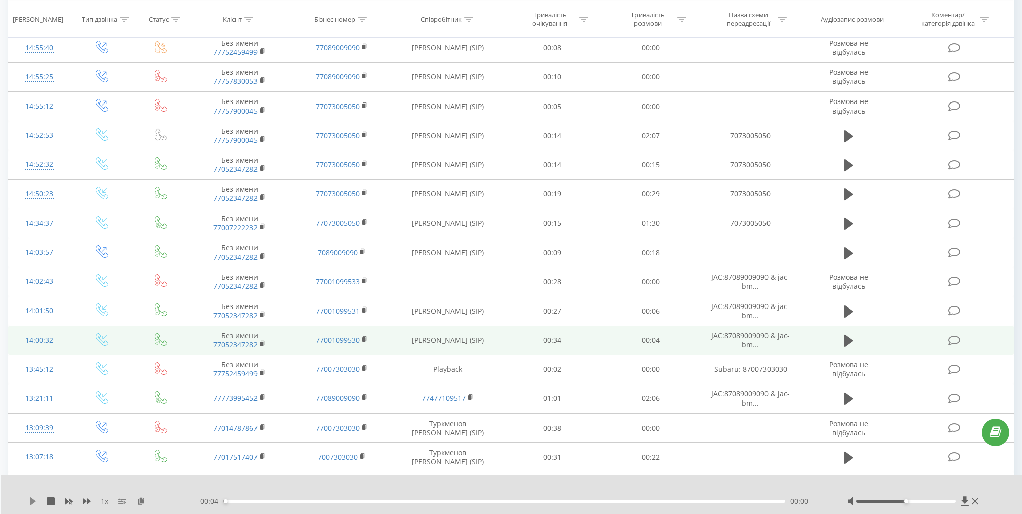
click at [31, 501] on icon at bounding box center [33, 501] width 6 height 8
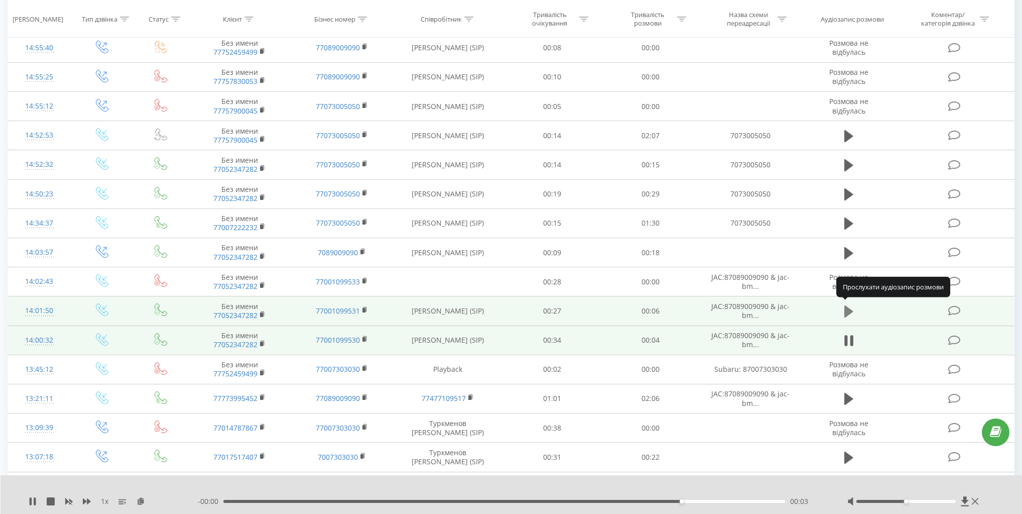
click at [852, 307] on icon at bounding box center [848, 311] width 9 height 14
click at [849, 305] on icon at bounding box center [848, 311] width 9 height 14
click at [847, 305] on icon at bounding box center [848, 311] width 9 height 12
click at [847, 306] on icon at bounding box center [845, 311] width 3 height 11
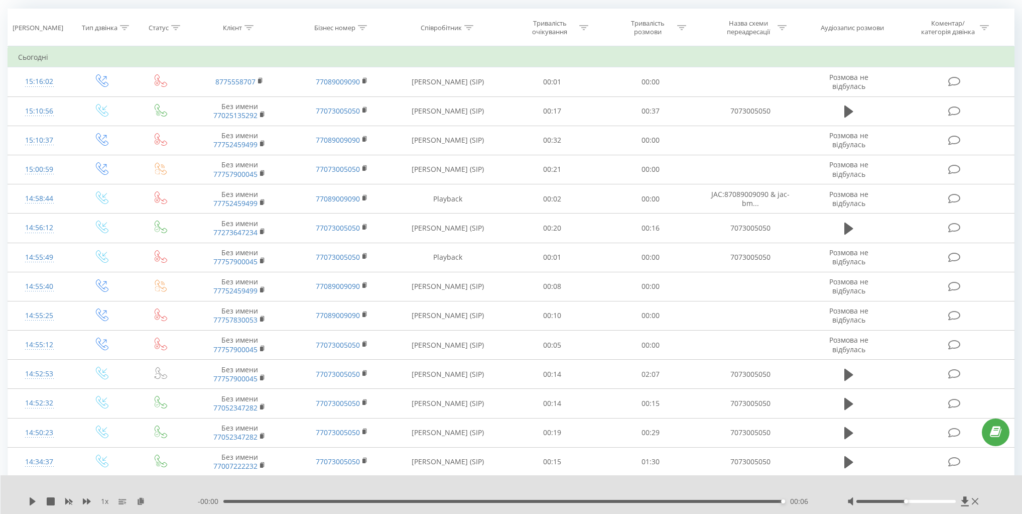
scroll to position [80, 0]
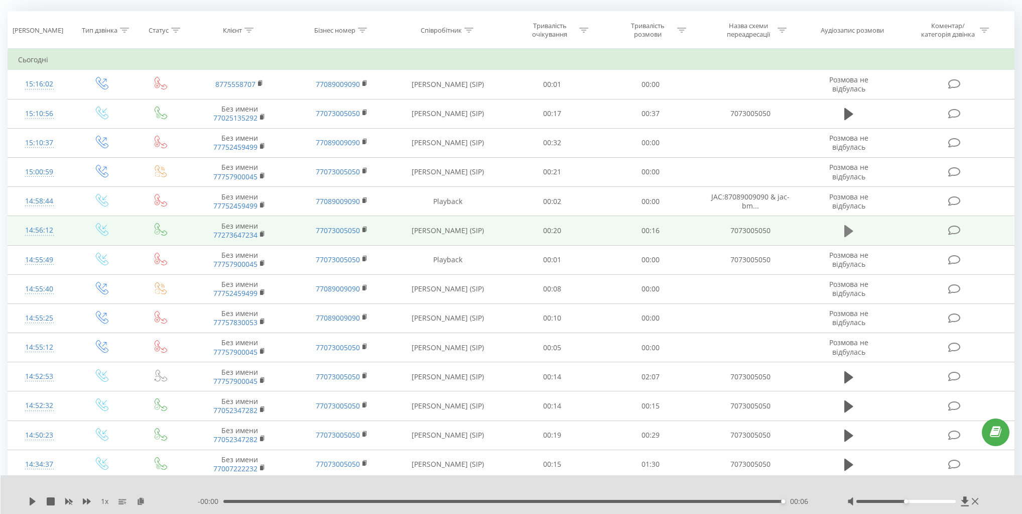
click at [847, 234] on icon at bounding box center [848, 231] width 9 height 14
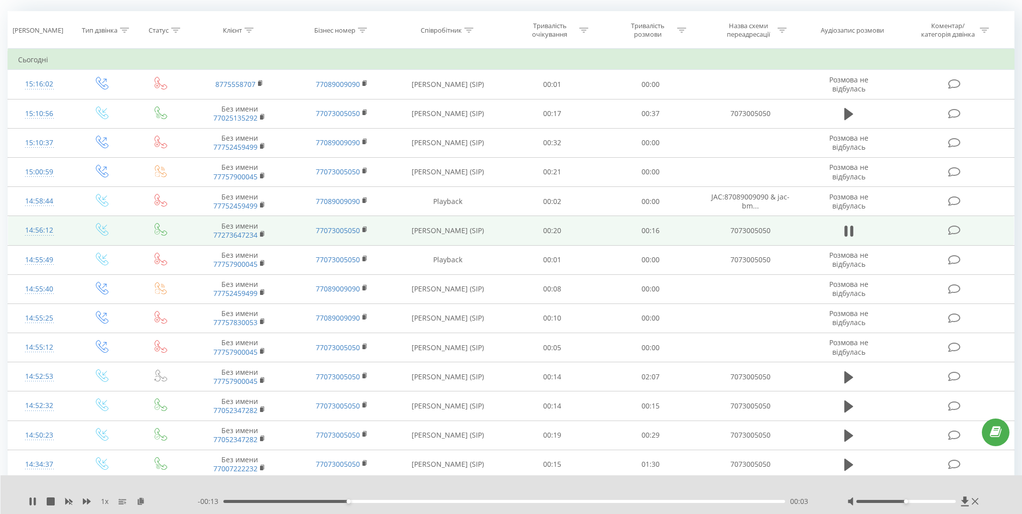
click at [847, 234] on icon at bounding box center [848, 231] width 9 height 14
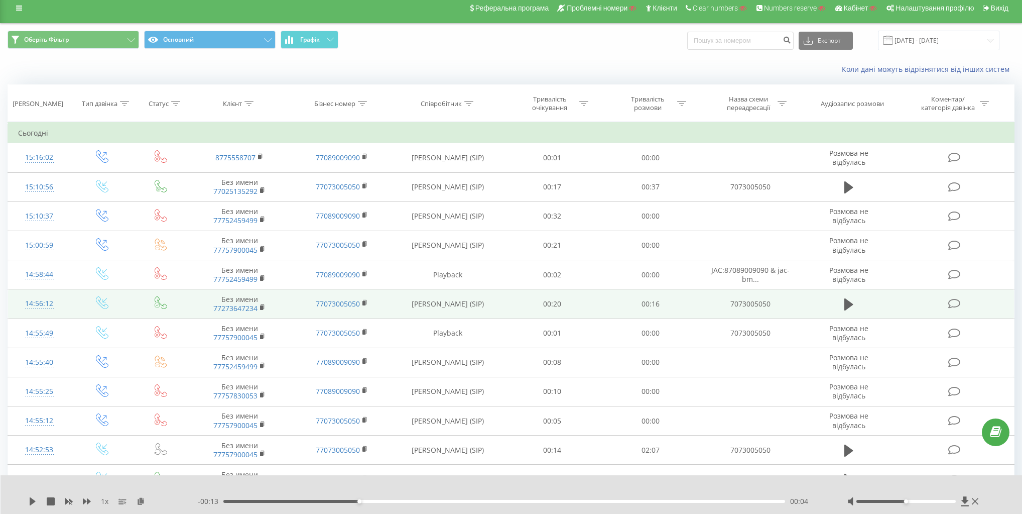
scroll to position [0, 0]
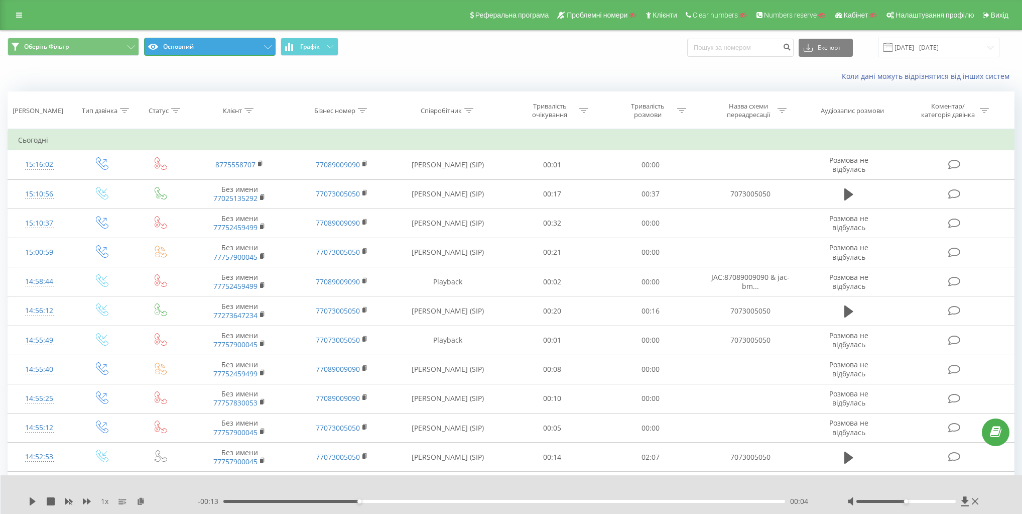
click at [231, 39] on button "Основний" at bounding box center [210, 47] width 132 height 18
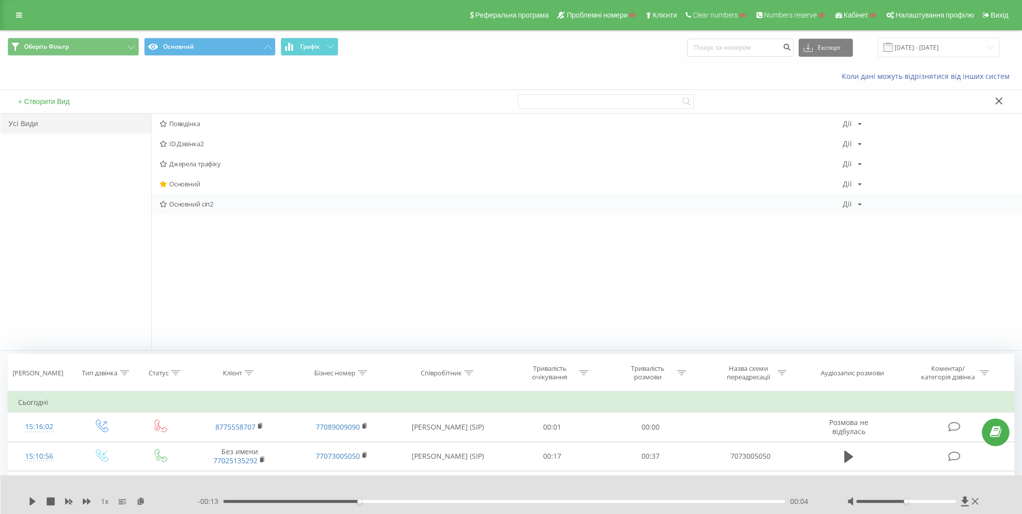
click at [195, 204] on span "Основний сіп2" at bounding box center [501, 203] width 683 height 7
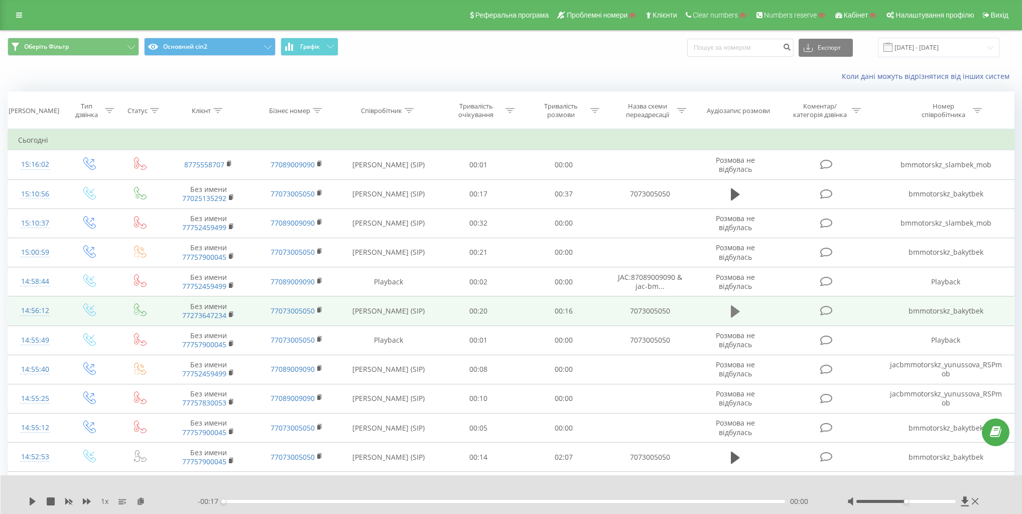
click at [737, 305] on icon at bounding box center [735, 311] width 9 height 14
click at [435, 502] on div "00:01" at bounding box center [504, 501] width 562 height 3
click at [735, 310] on icon at bounding box center [735, 311] width 9 height 14
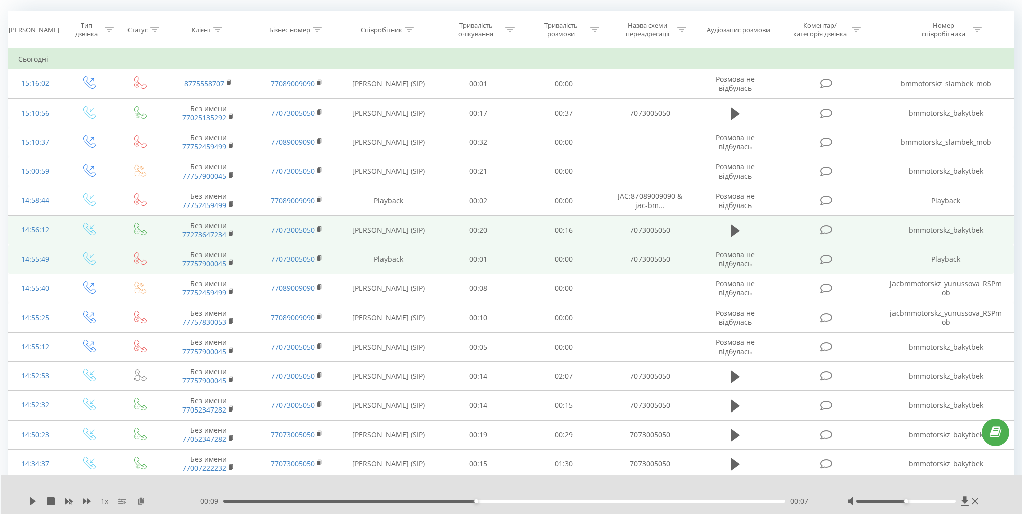
scroll to position [80, 0]
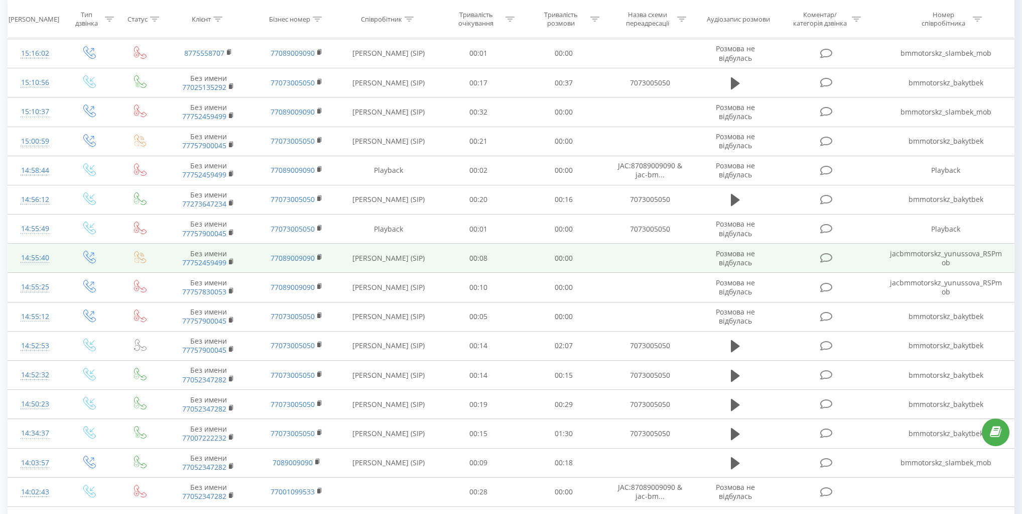
scroll to position [161, 0]
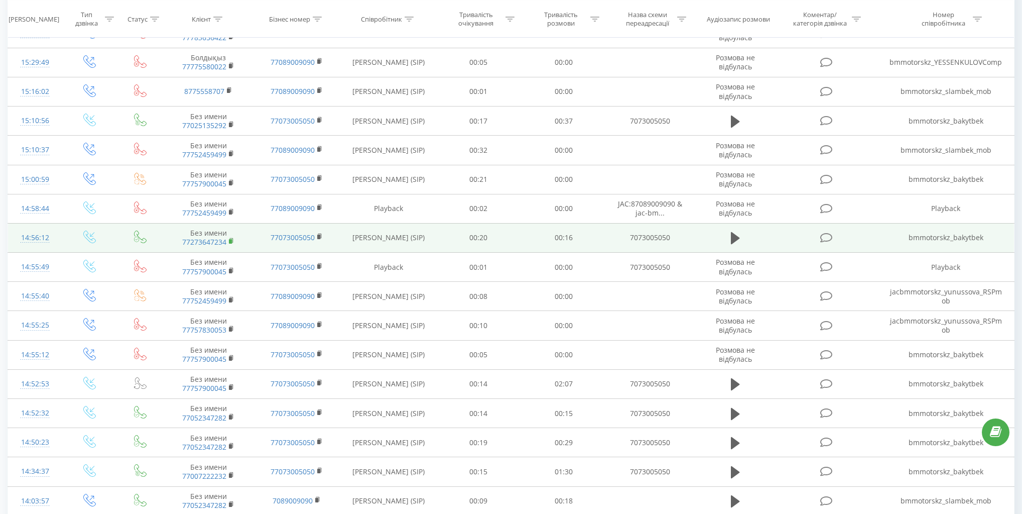
click at [230, 240] on rect at bounding box center [230, 241] width 3 height 5
click at [36, 233] on div "14:56:12" at bounding box center [35, 238] width 34 height 20
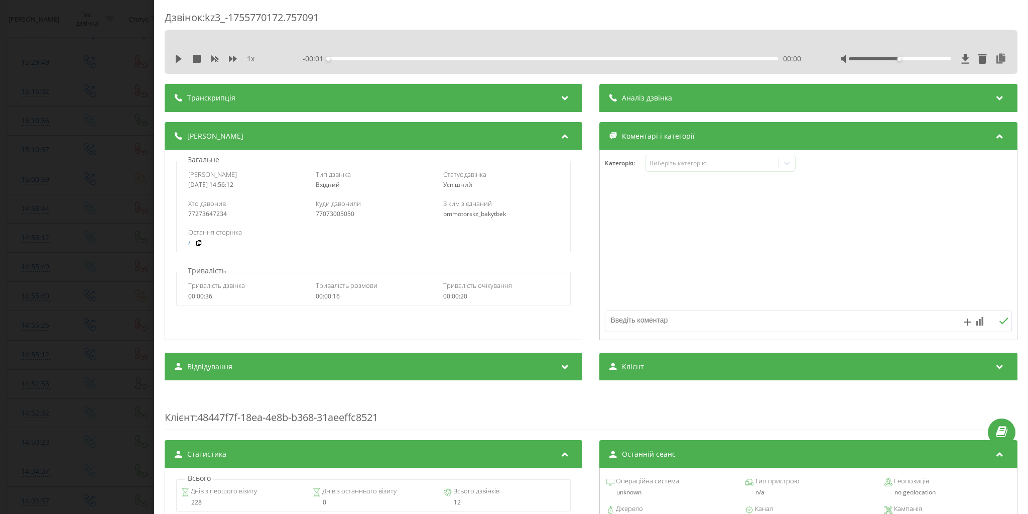
click at [336, 214] on div "77073005050" at bounding box center [374, 213] width 116 height 7
copy div "77073005050"
click at [208, 214] on div "77273647234" at bounding box center [246, 213] width 116 height 7
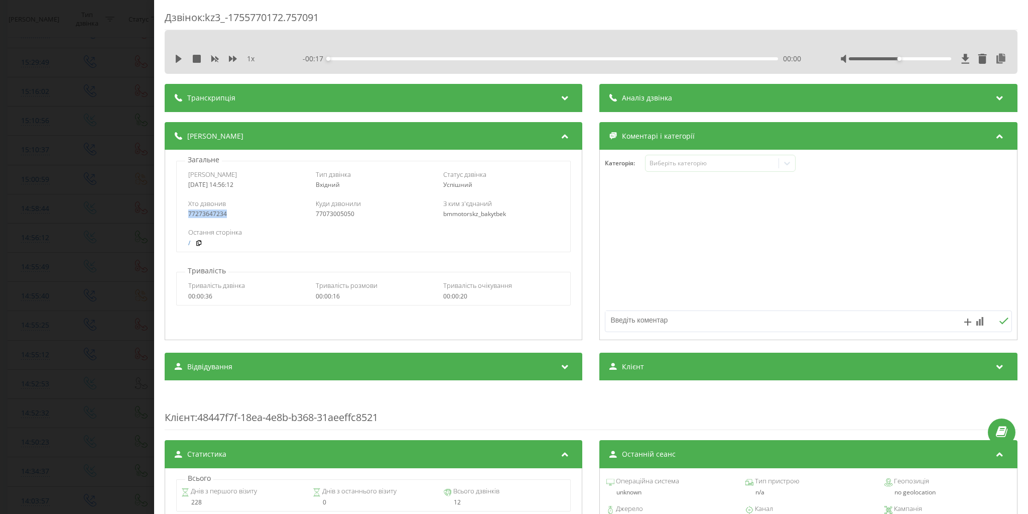
copy div "77273647234"
click at [81, 112] on div "Дзвінок : kz3_-1755770172.757091 1 x - 00:17 00:00 00:00 Транскрипція Для AI-ан…" at bounding box center [514, 257] width 1028 height 514
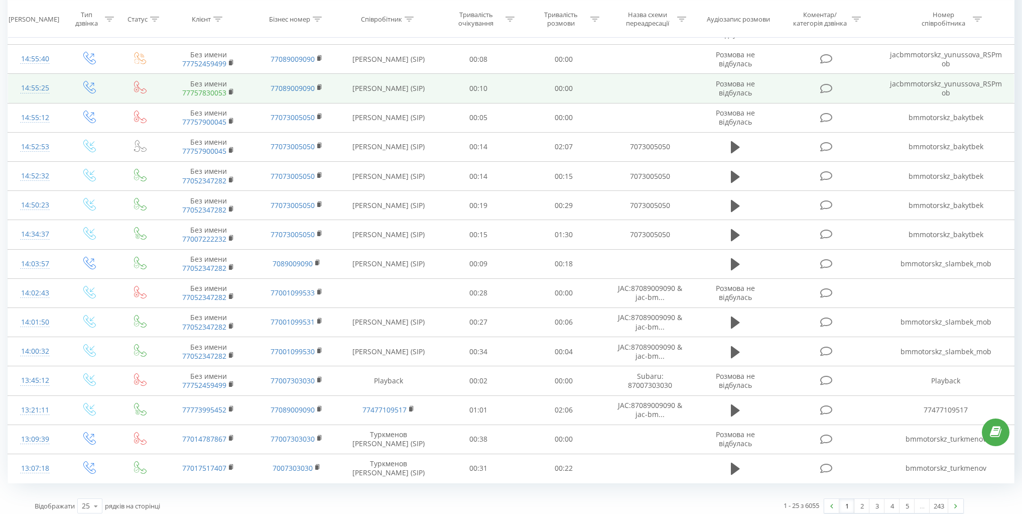
scroll to position [402, 0]
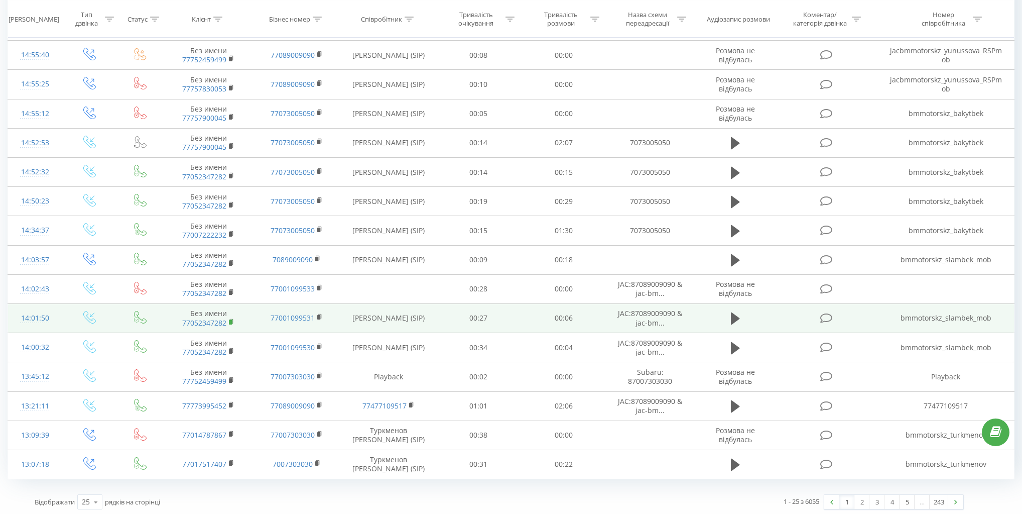
click at [230, 320] on rect at bounding box center [230, 322] width 3 height 5
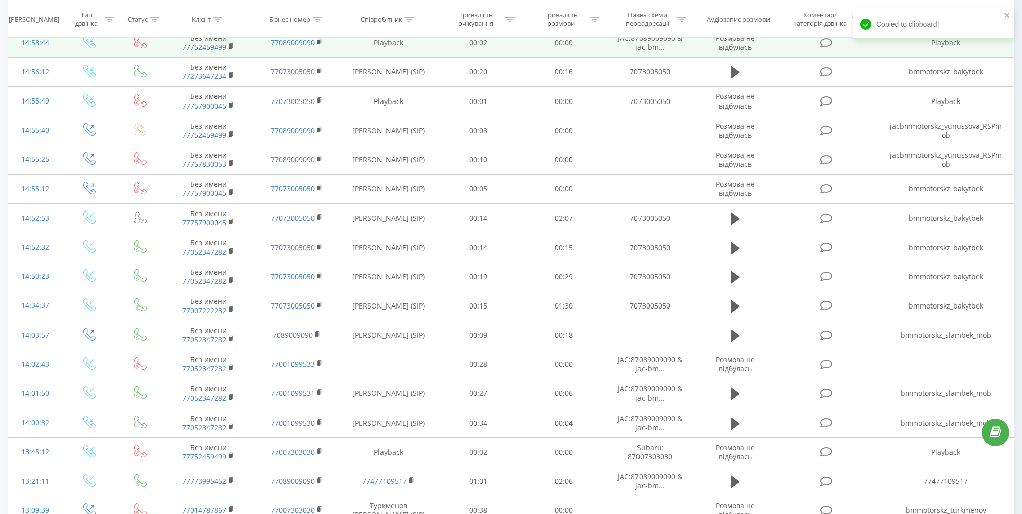
scroll to position [361, 0]
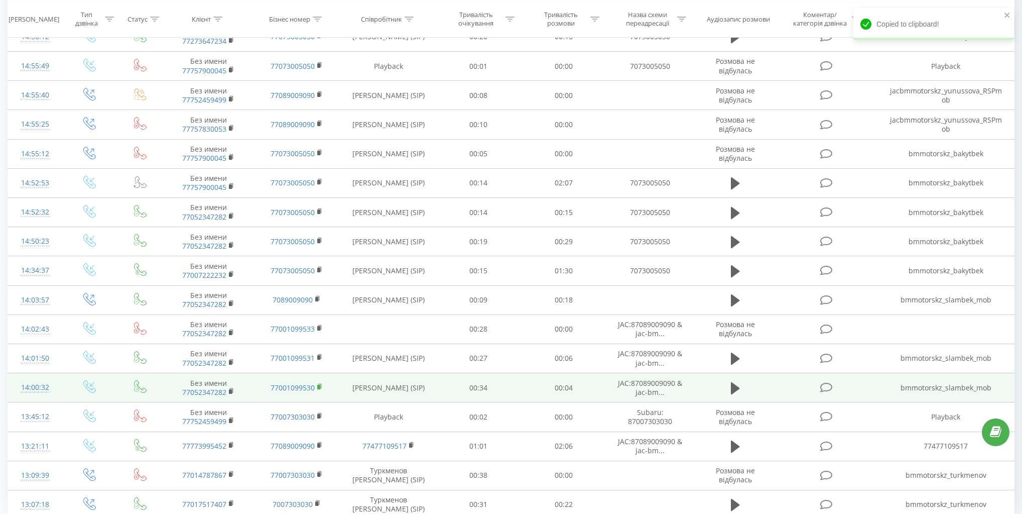
click at [317, 384] on icon at bounding box center [320, 386] width 6 height 7
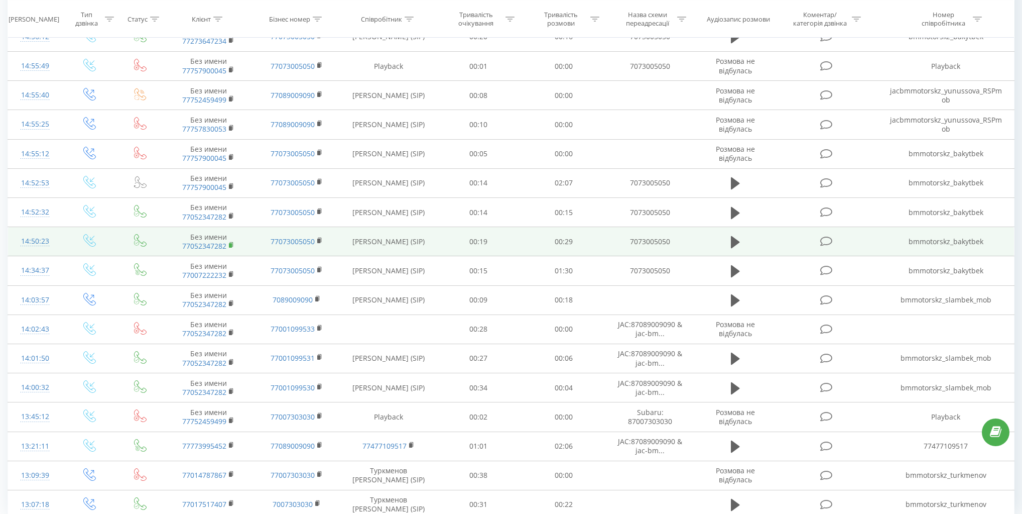
click at [230, 243] on rect at bounding box center [230, 245] width 3 height 5
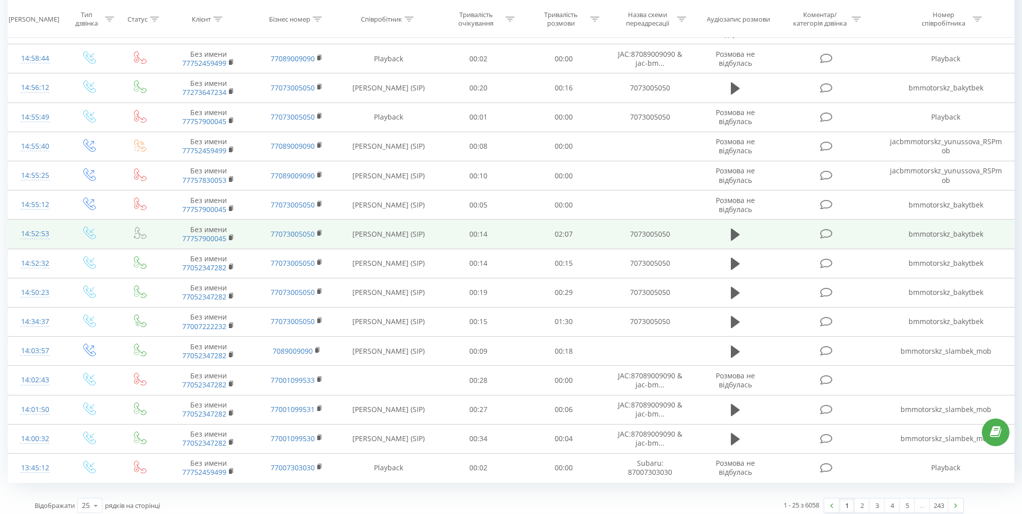
scroll to position [402, 0]
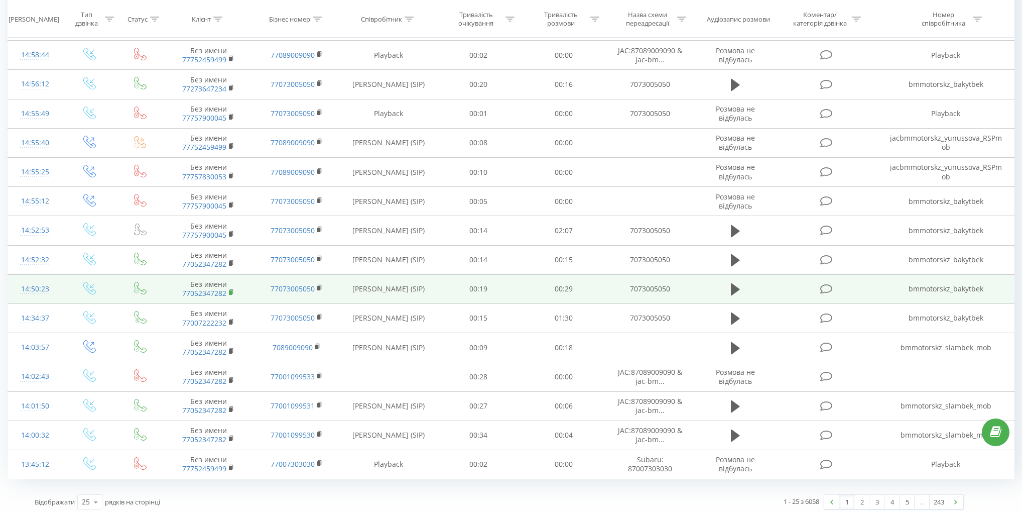
click at [231, 290] on rect at bounding box center [230, 292] width 3 height 5
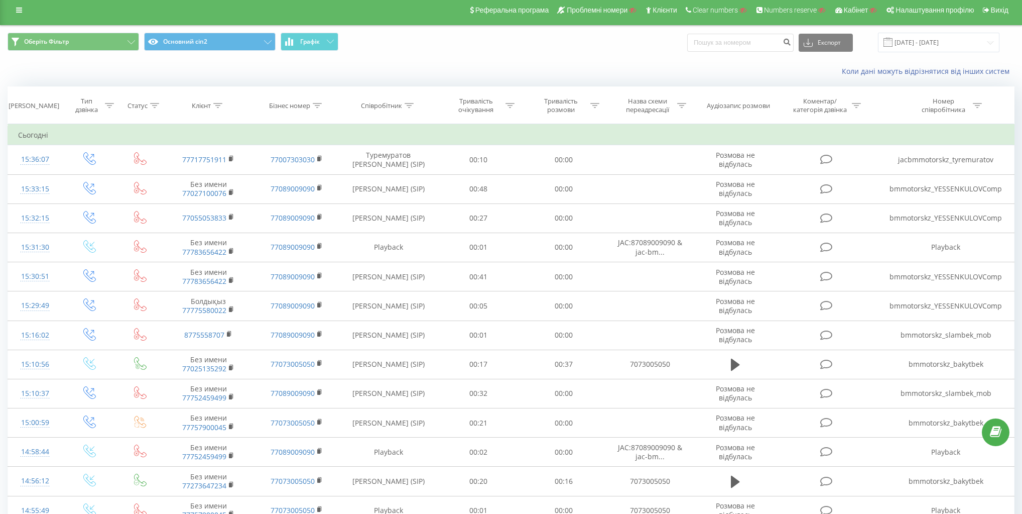
scroll to position [0, 0]
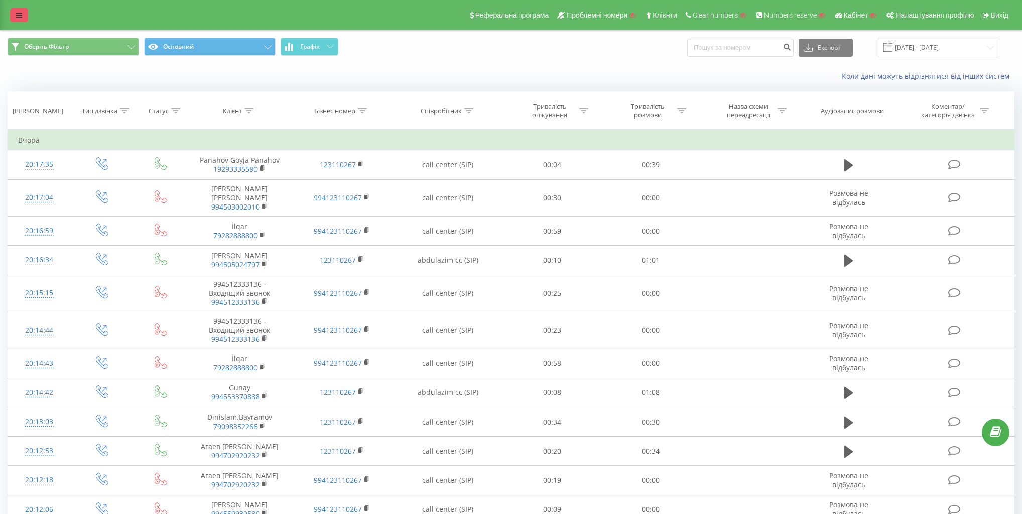
click at [16, 16] on link at bounding box center [19, 15] width 18 height 14
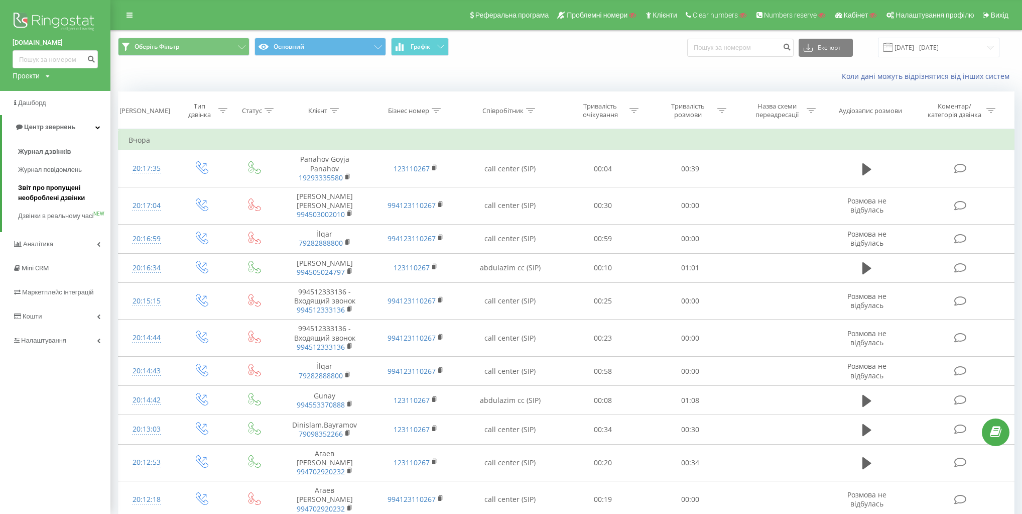
click at [54, 198] on span "Звіт про пропущені необроблені дзвінки" at bounding box center [61, 193] width 87 height 20
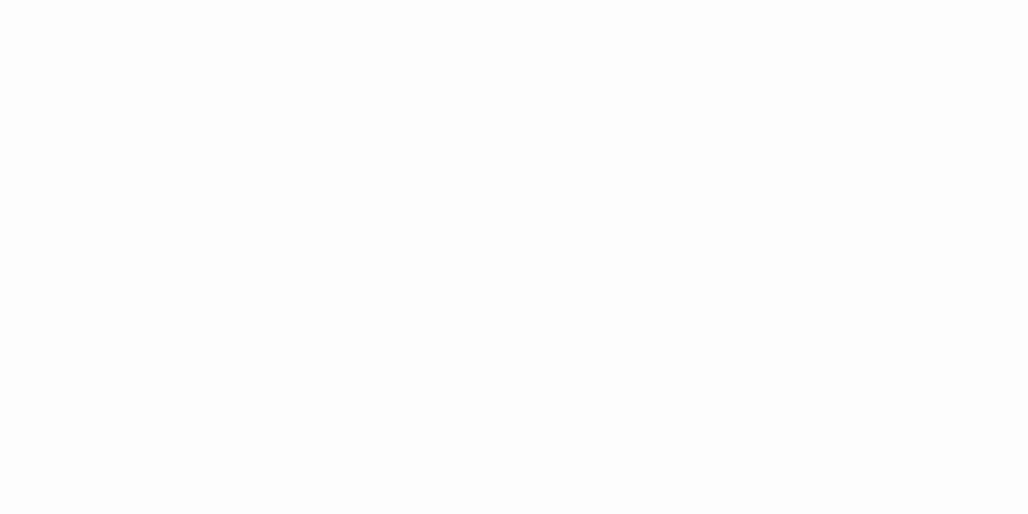
click at [359, 131] on div at bounding box center [514, 257] width 1028 height 514
